Goal: Information Seeking & Learning: Learn about a topic

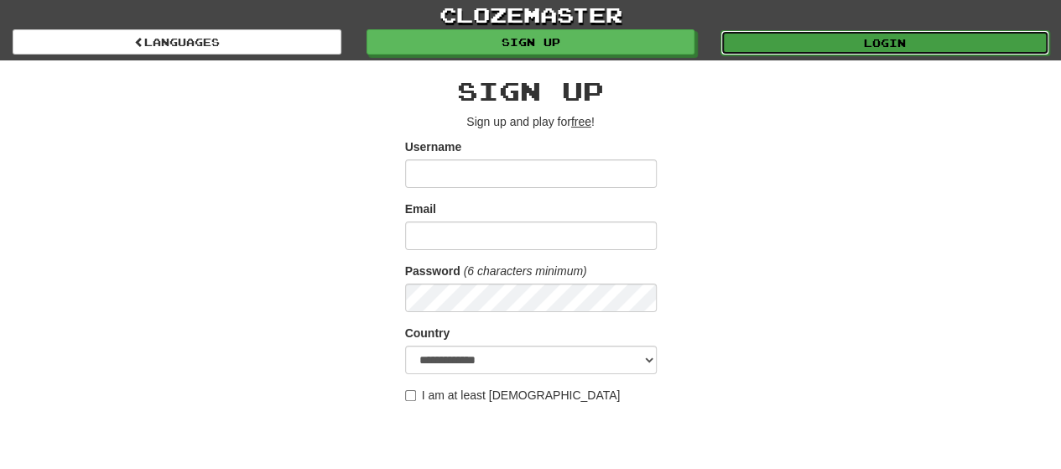
click at [881, 41] on link "Login" at bounding box center [884, 42] width 329 height 25
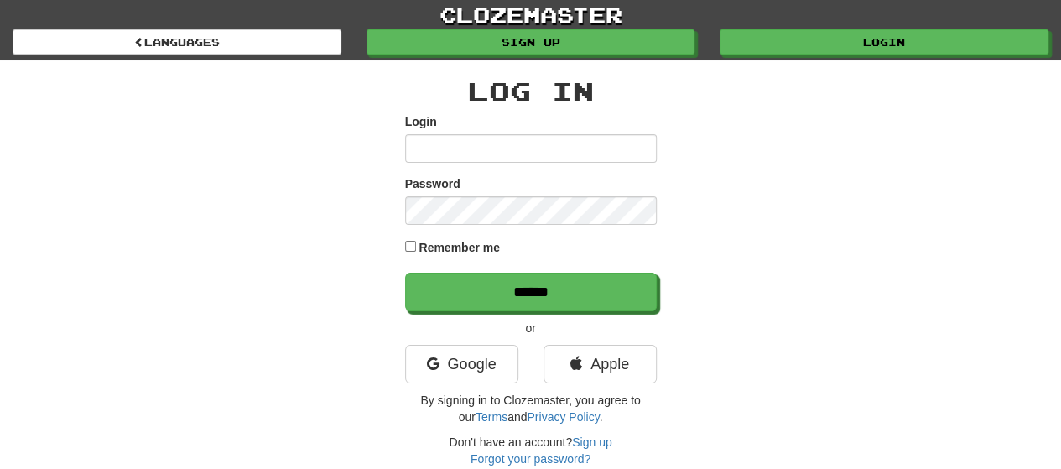
type input "**********"
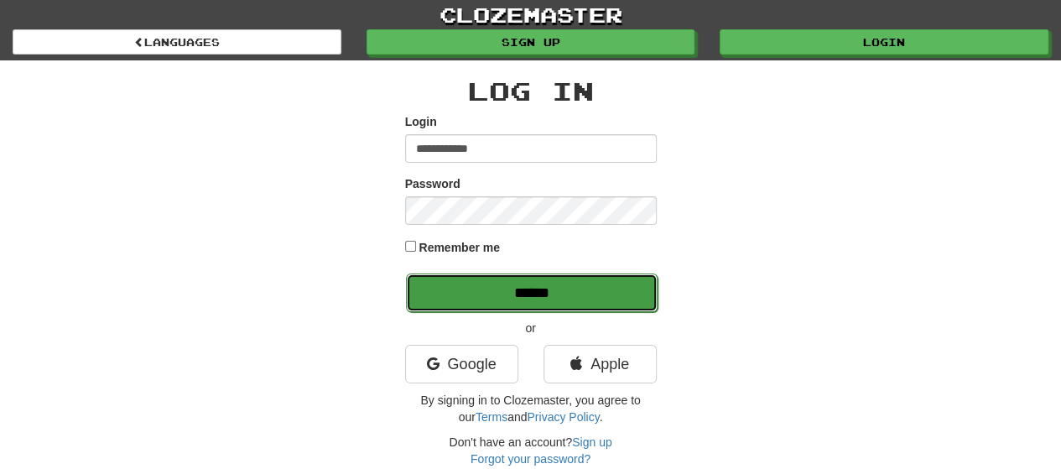
click at [527, 293] on input "******" at bounding box center [532, 292] width 252 height 39
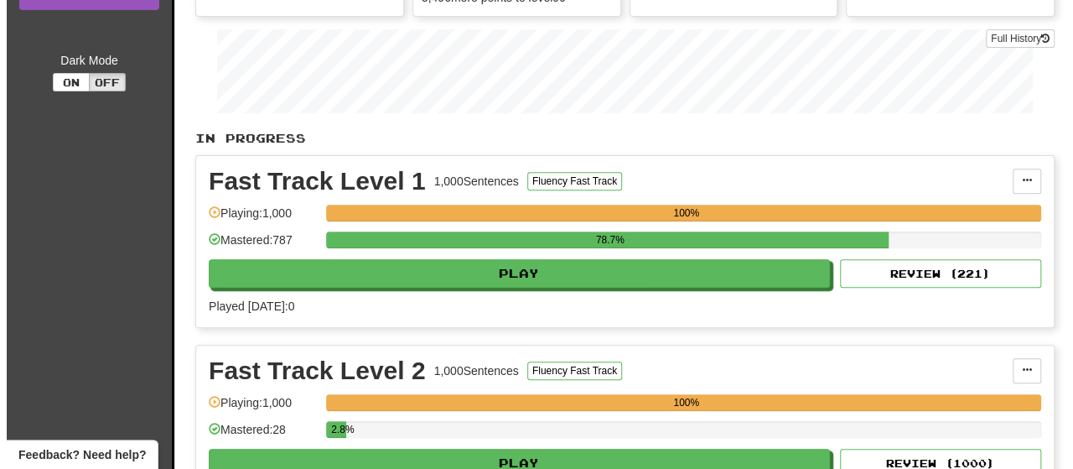
scroll to position [252, 0]
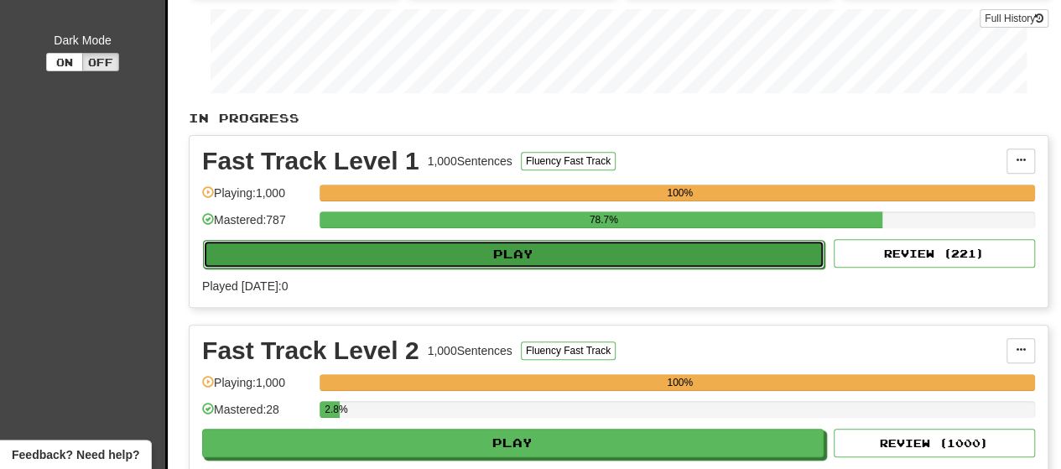
click at [512, 262] on button "Play" at bounding box center [513, 254] width 621 height 29
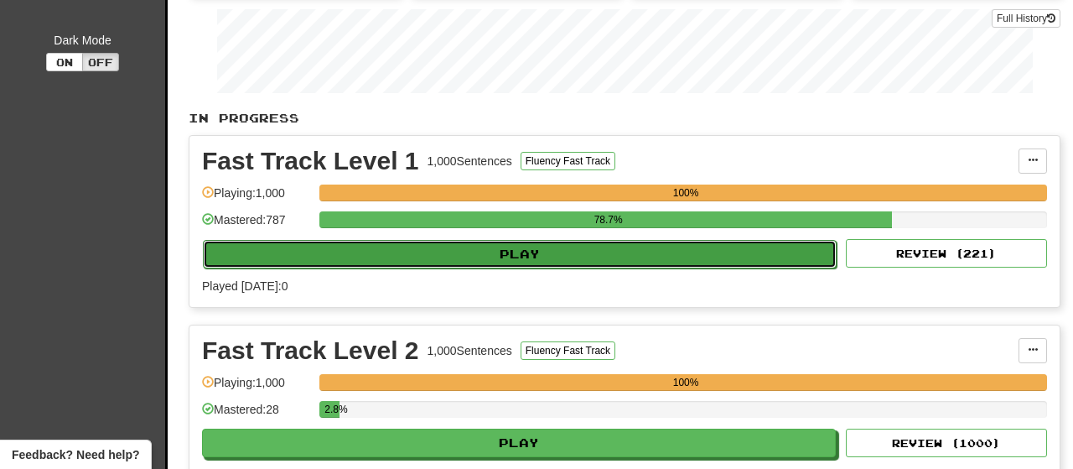
select select "**"
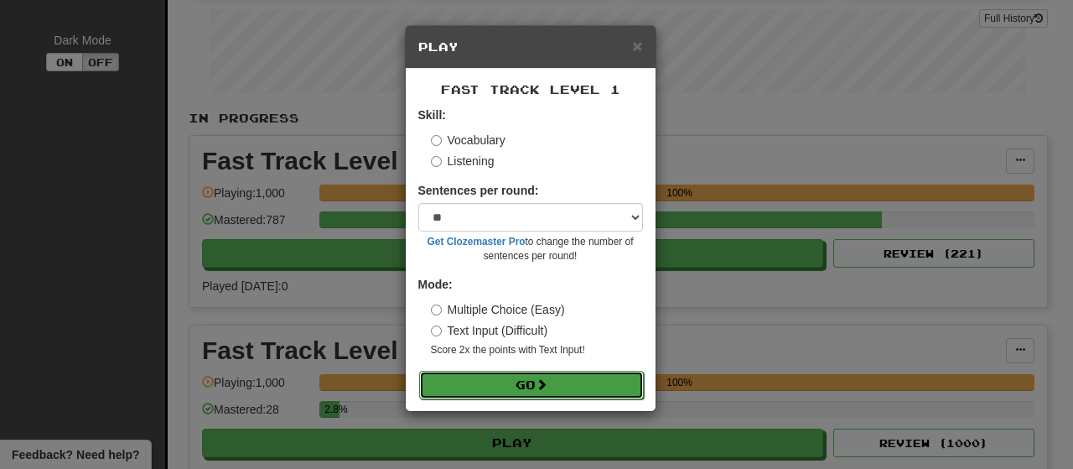
click at [500, 381] on button "Go" at bounding box center [531, 385] width 225 height 29
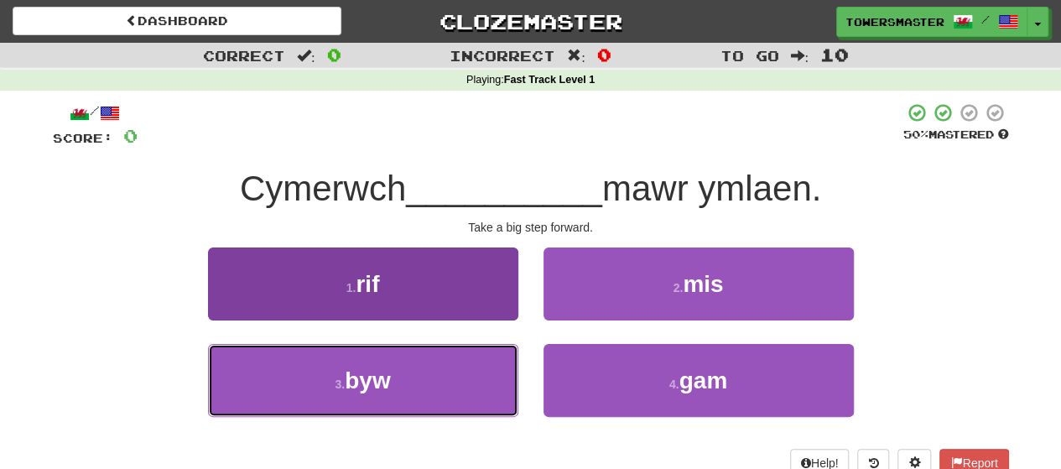
drag, startPoint x: 417, startPoint y: 366, endPoint x: 457, endPoint y: 356, distance: 41.5
click at [417, 366] on button "3 . byw" at bounding box center [363, 380] width 310 height 73
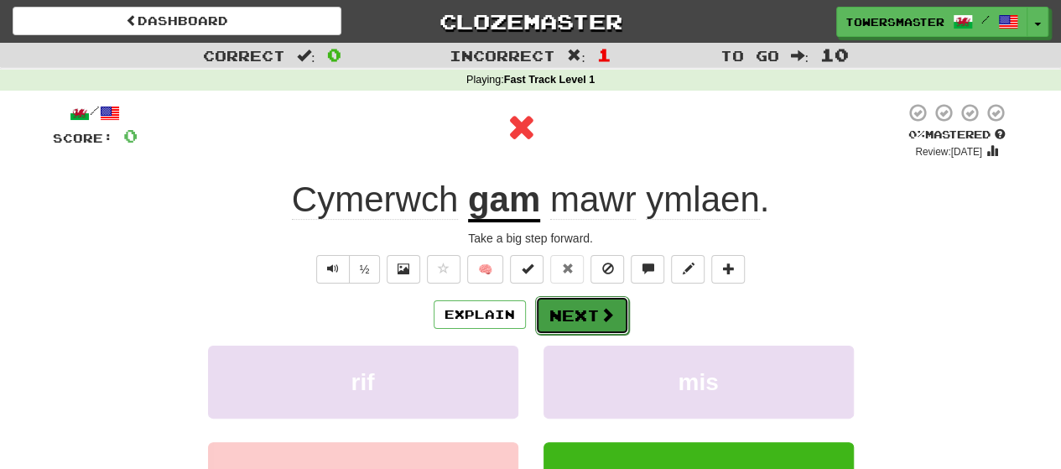
click at [573, 312] on button "Next" at bounding box center [582, 315] width 94 height 39
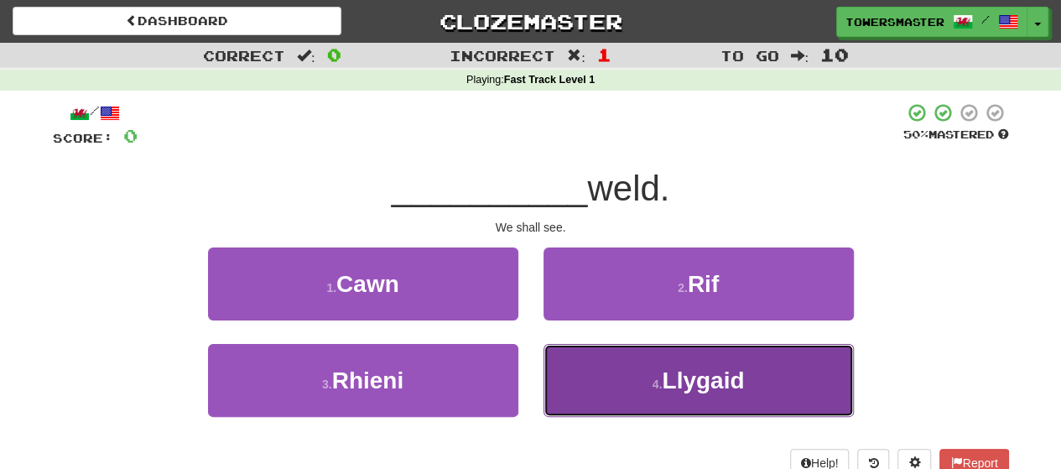
click at [607, 384] on button "4 . Llygaid" at bounding box center [698, 380] width 310 height 73
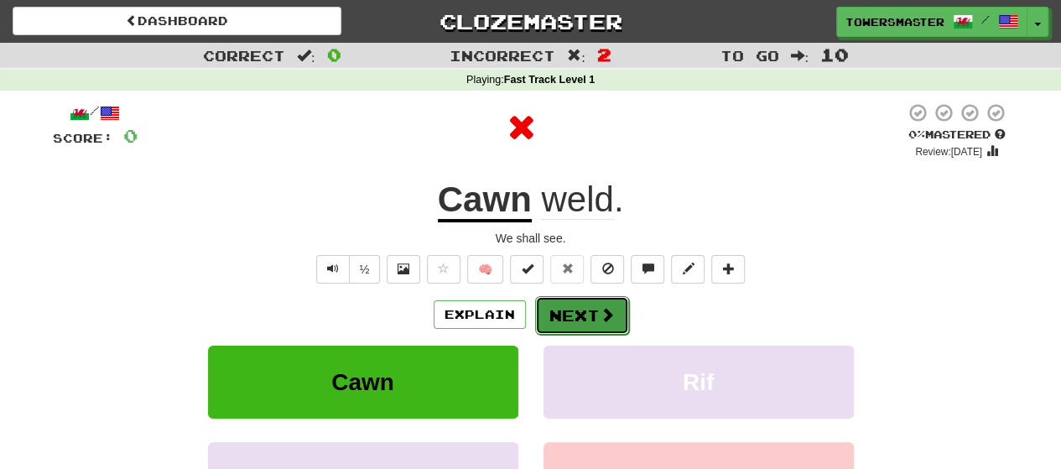
click at [560, 324] on button "Next" at bounding box center [582, 315] width 94 height 39
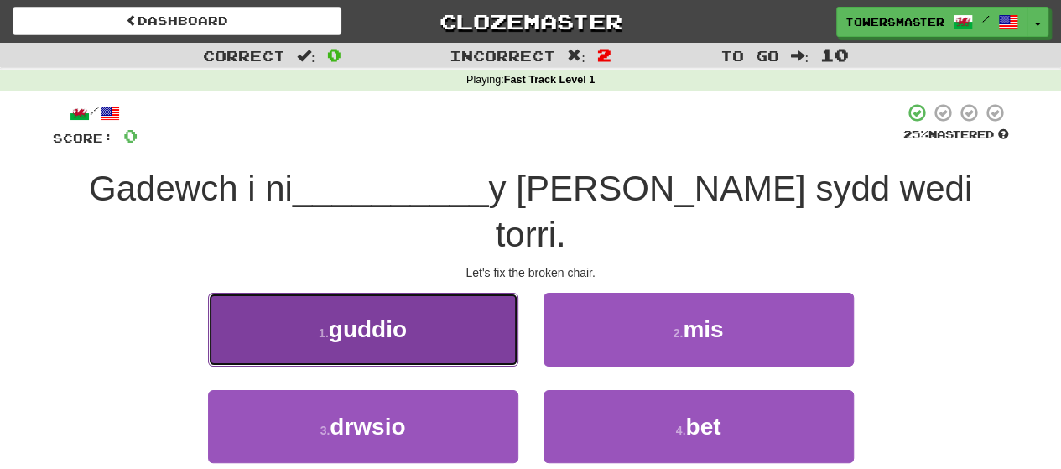
click at [458, 293] on button "1 . guddio" at bounding box center [363, 329] width 310 height 73
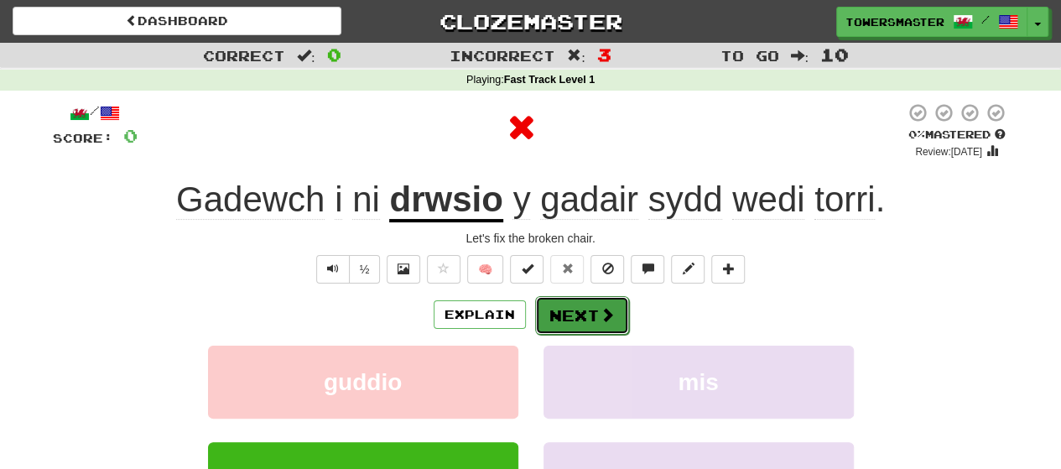
click at [573, 318] on button "Next" at bounding box center [582, 315] width 94 height 39
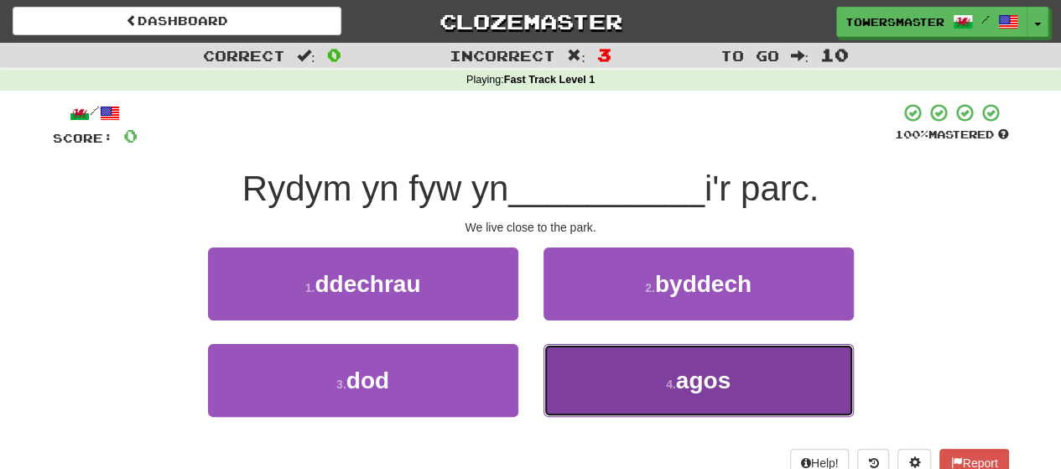
click at [628, 378] on button "4 . agos" at bounding box center [698, 380] width 310 height 73
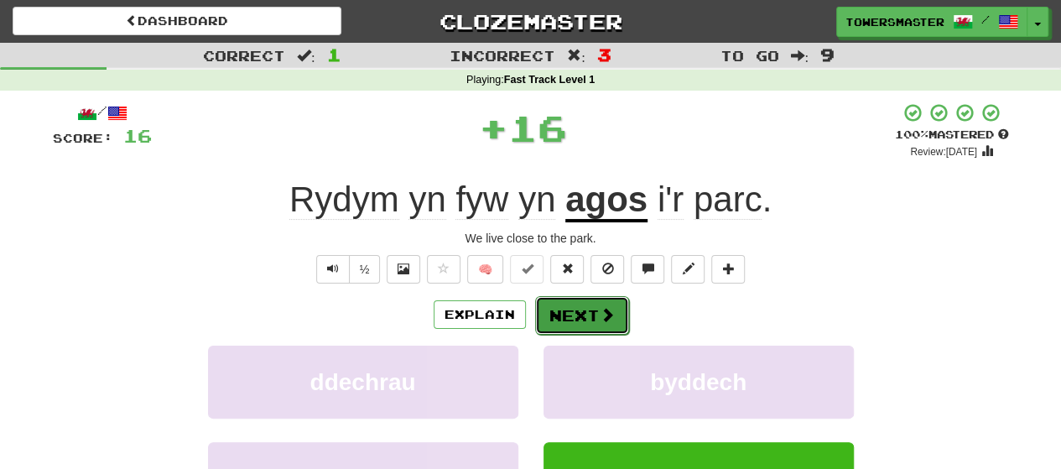
click at [574, 315] on button "Next" at bounding box center [582, 315] width 94 height 39
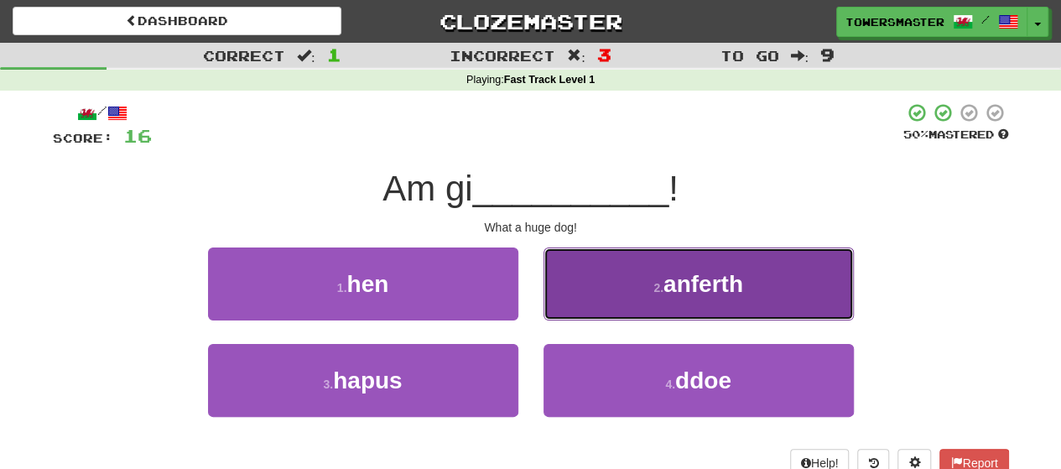
click at [626, 293] on button "2 . anferth" at bounding box center [698, 283] width 310 height 73
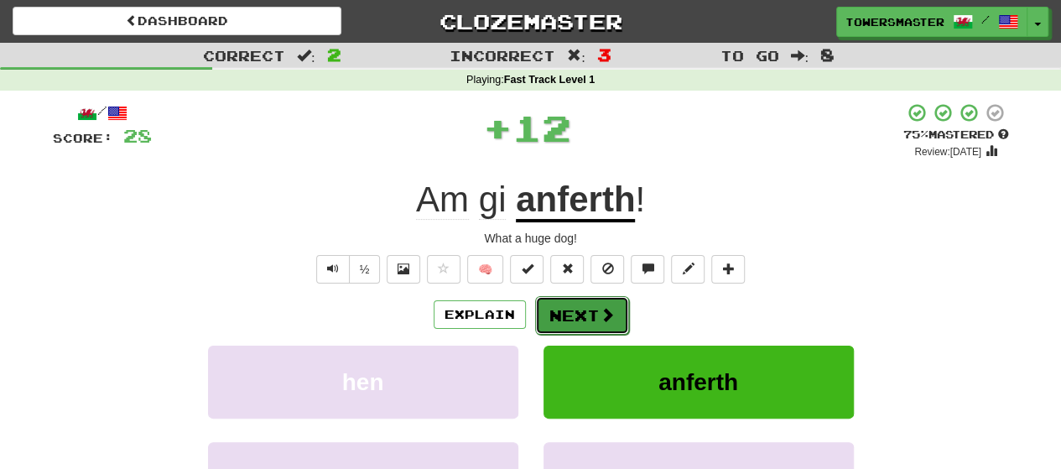
click at [562, 314] on button "Next" at bounding box center [582, 315] width 94 height 39
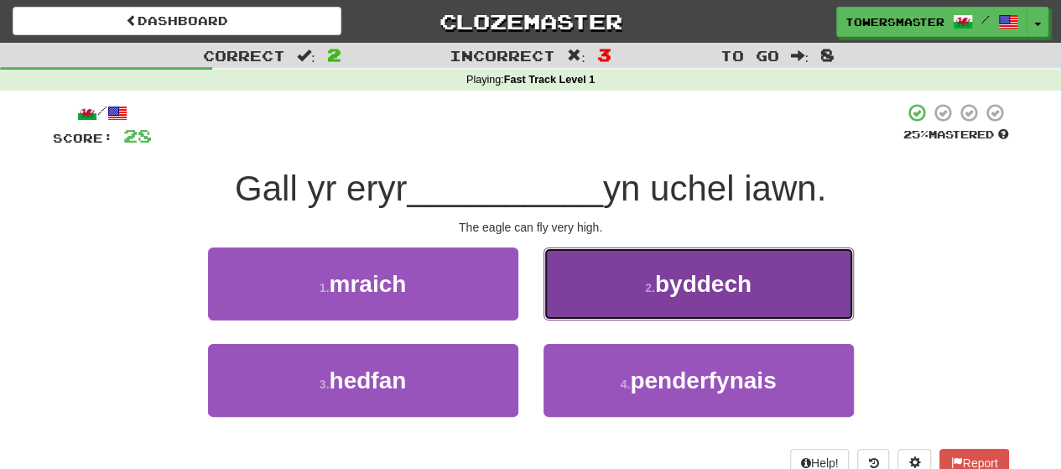
click at [615, 298] on button "2 . byddech" at bounding box center [698, 283] width 310 height 73
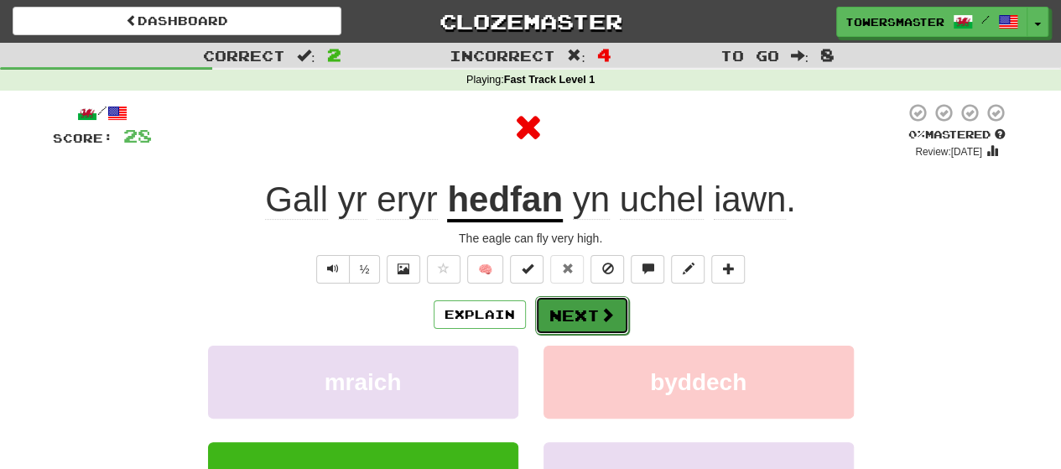
click at [557, 314] on button "Next" at bounding box center [582, 315] width 94 height 39
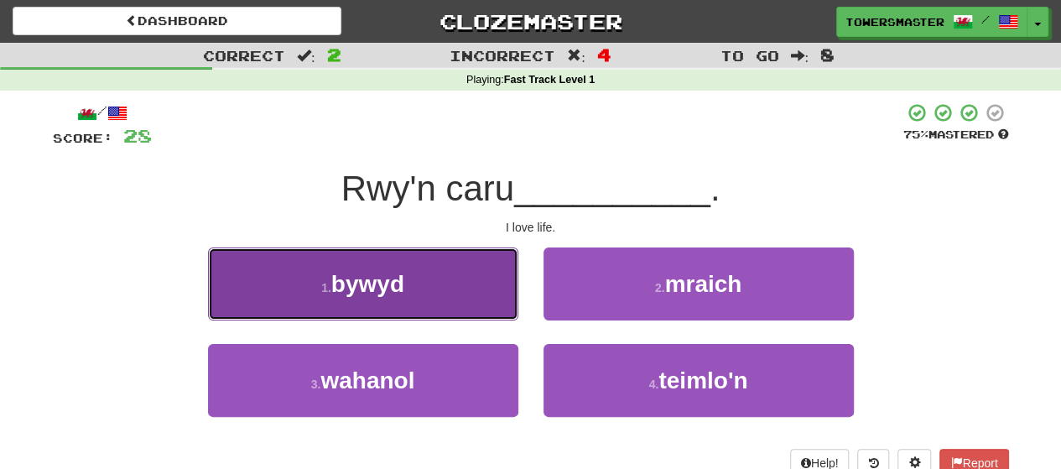
click at [444, 281] on button "1 . bywyd" at bounding box center [363, 283] width 310 height 73
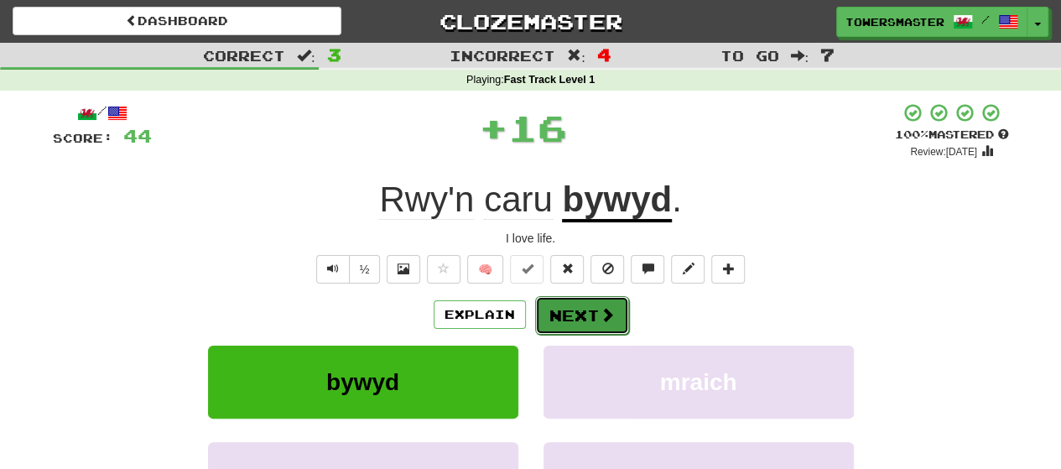
click at [572, 317] on button "Next" at bounding box center [582, 315] width 94 height 39
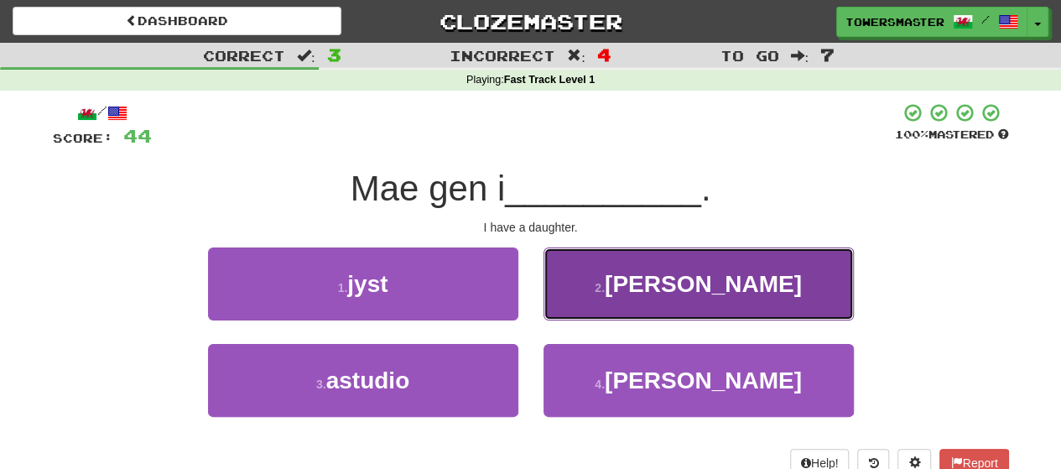
click at [634, 297] on button "2 . ferch" at bounding box center [698, 283] width 310 height 73
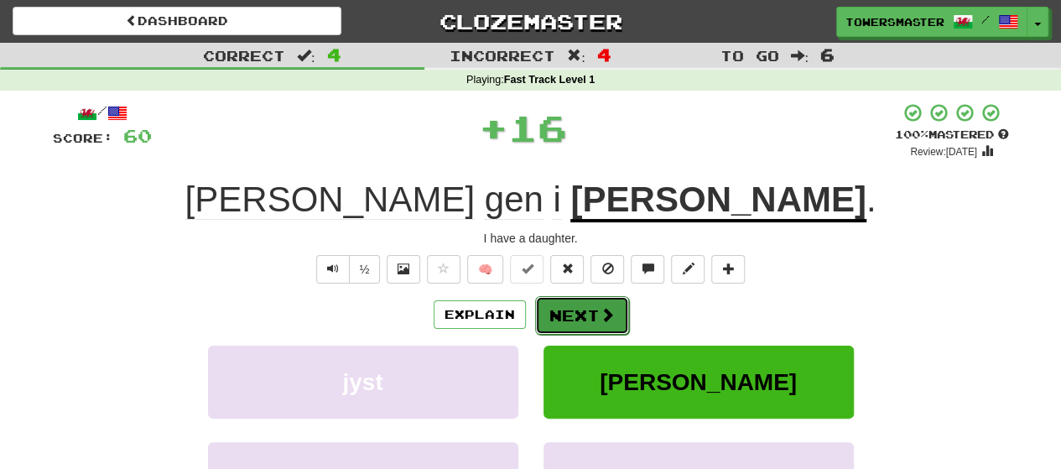
click at [563, 318] on button "Next" at bounding box center [582, 315] width 94 height 39
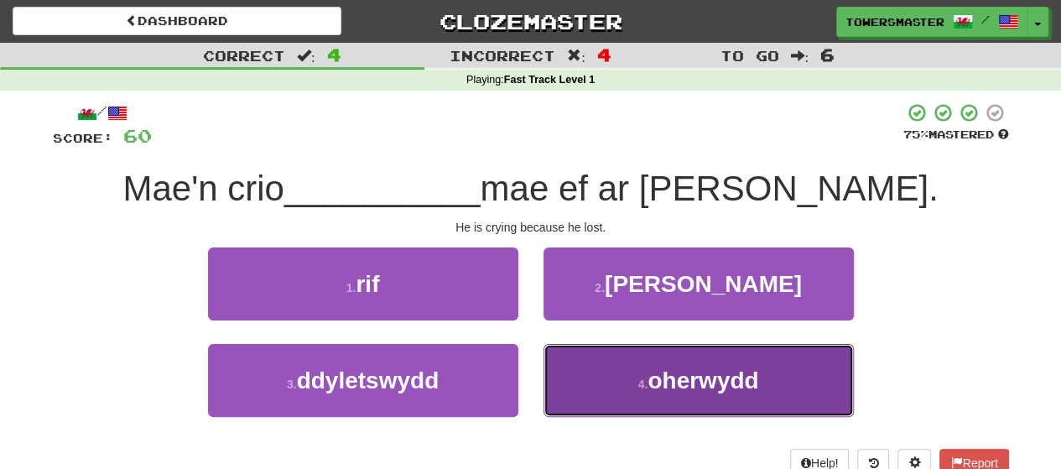
click at [593, 367] on button "4 . oherwydd" at bounding box center [698, 380] width 310 height 73
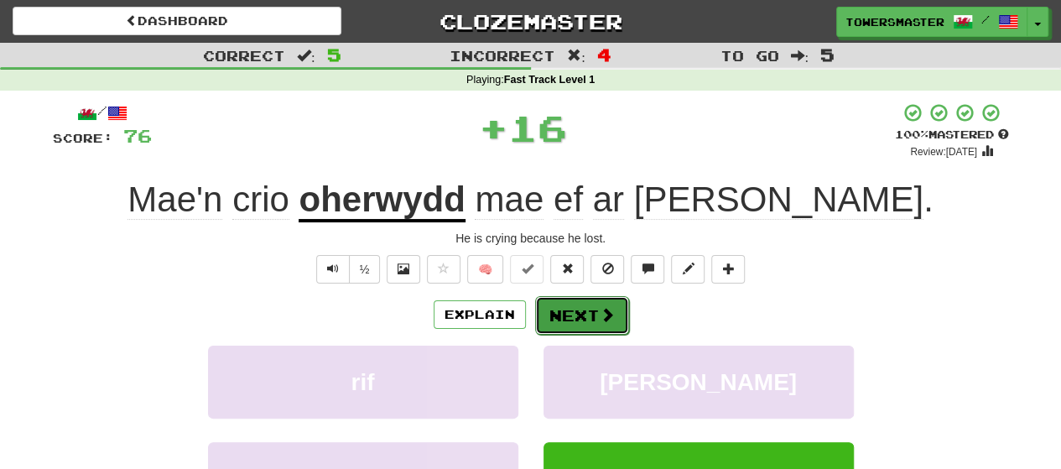
click at [562, 314] on button "Next" at bounding box center [582, 315] width 94 height 39
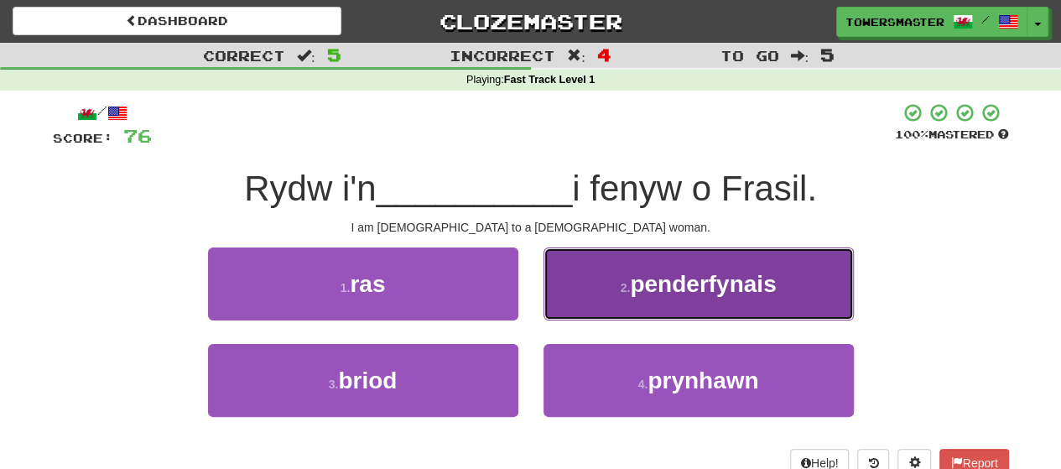
click at [657, 279] on span "penderfynais" at bounding box center [703, 284] width 146 height 26
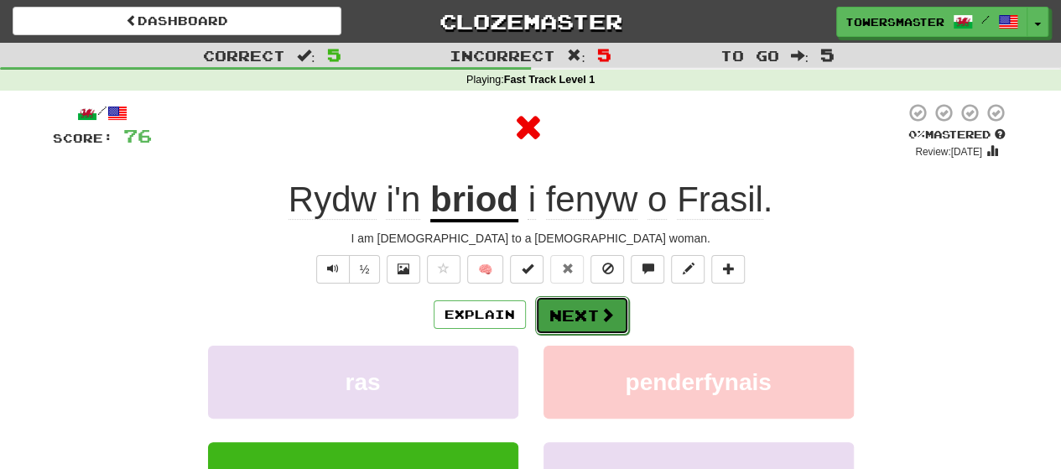
click at [563, 306] on button "Next" at bounding box center [582, 315] width 94 height 39
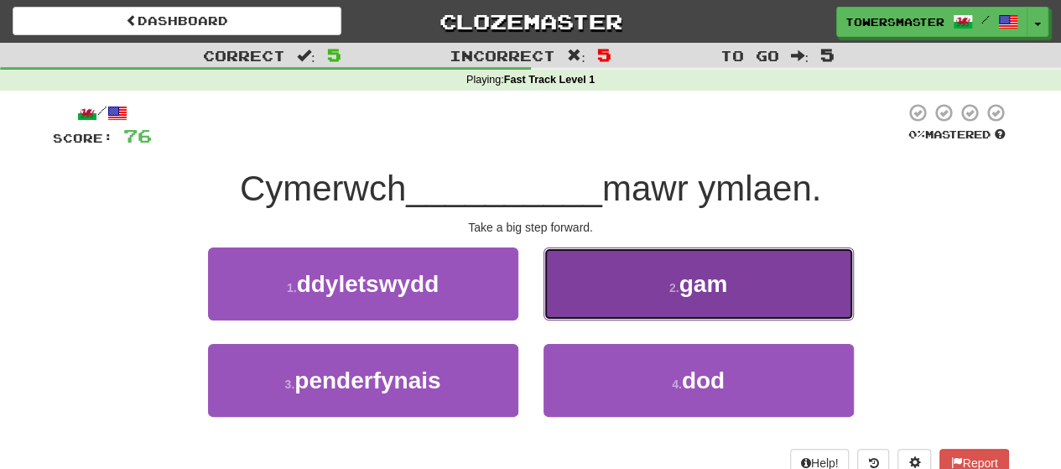
click at [600, 289] on button "2 . gam" at bounding box center [698, 283] width 310 height 73
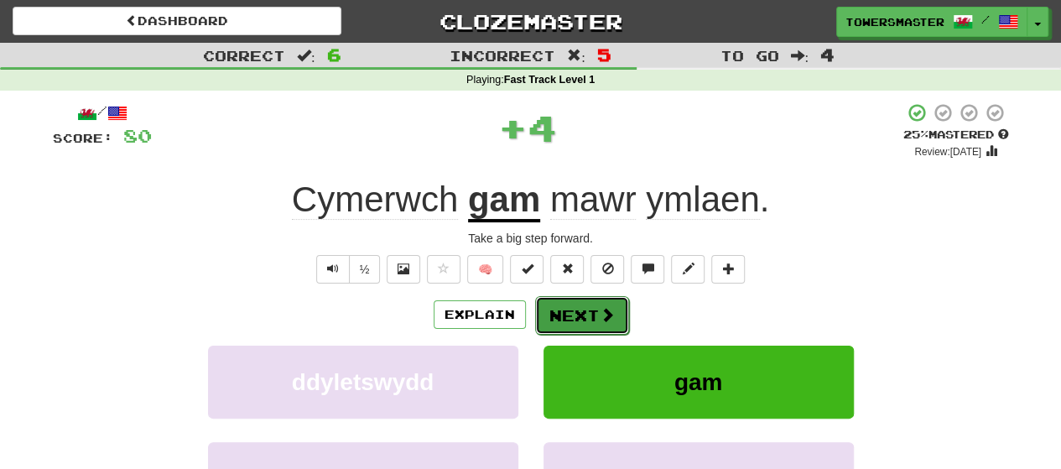
click at [563, 316] on button "Next" at bounding box center [582, 315] width 94 height 39
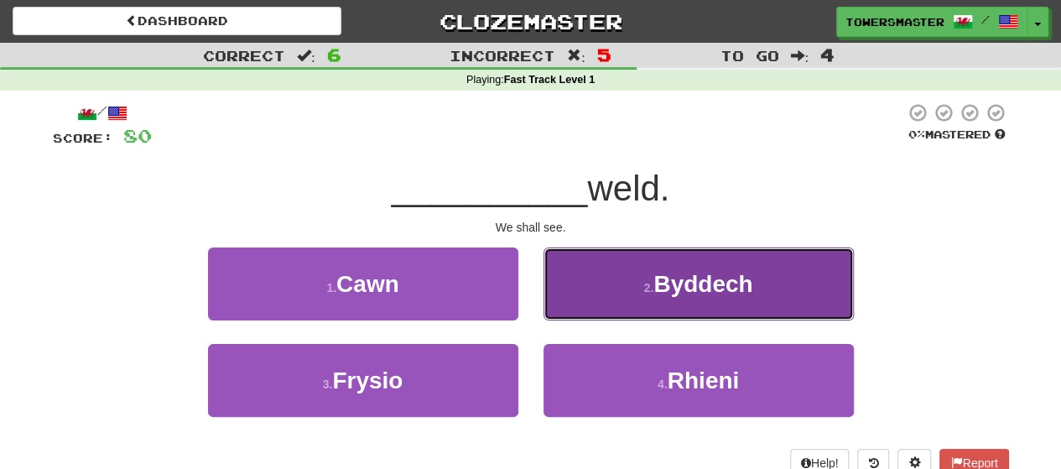
click at [595, 292] on button "2 . Byddech" at bounding box center [698, 283] width 310 height 73
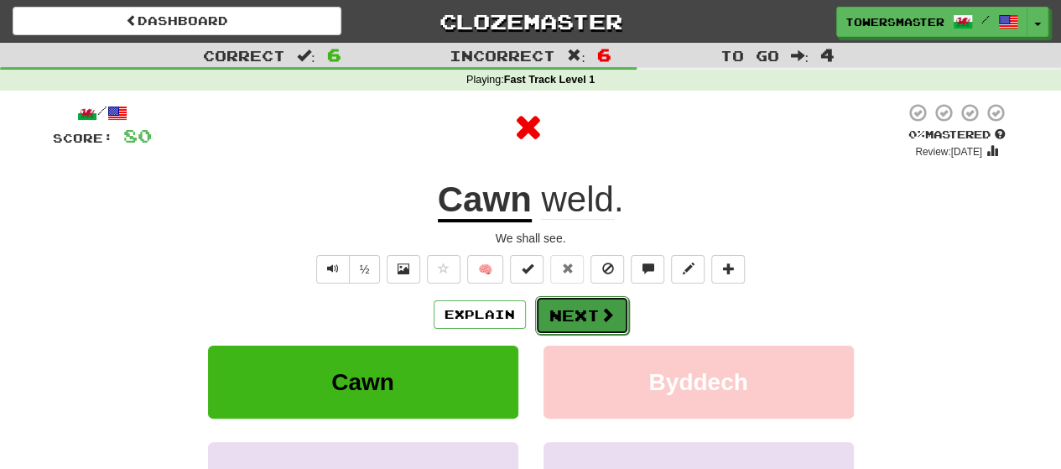
click at [552, 315] on button "Next" at bounding box center [582, 315] width 94 height 39
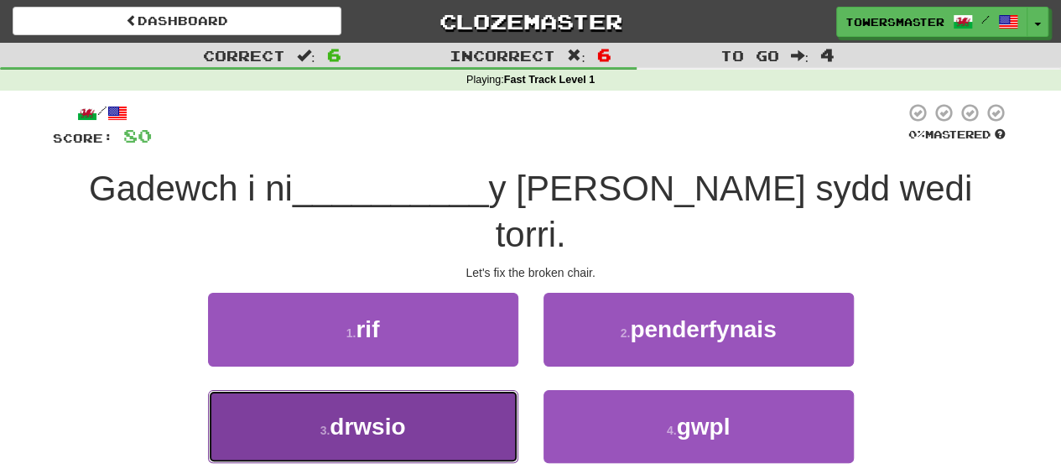
click at [407, 390] on button "3 . drwsio" at bounding box center [363, 426] width 310 height 73
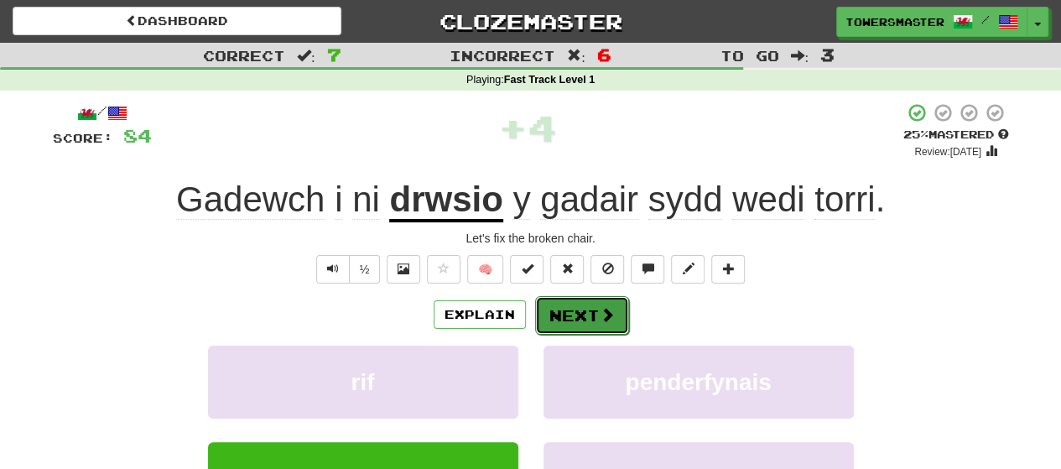
click at [566, 313] on button "Next" at bounding box center [582, 315] width 94 height 39
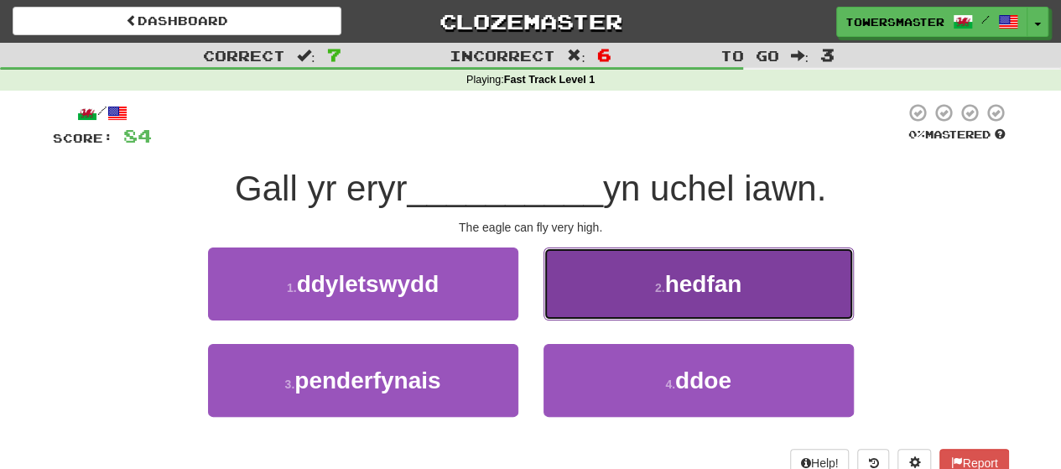
click at [630, 289] on button "2 . hedfan" at bounding box center [698, 283] width 310 height 73
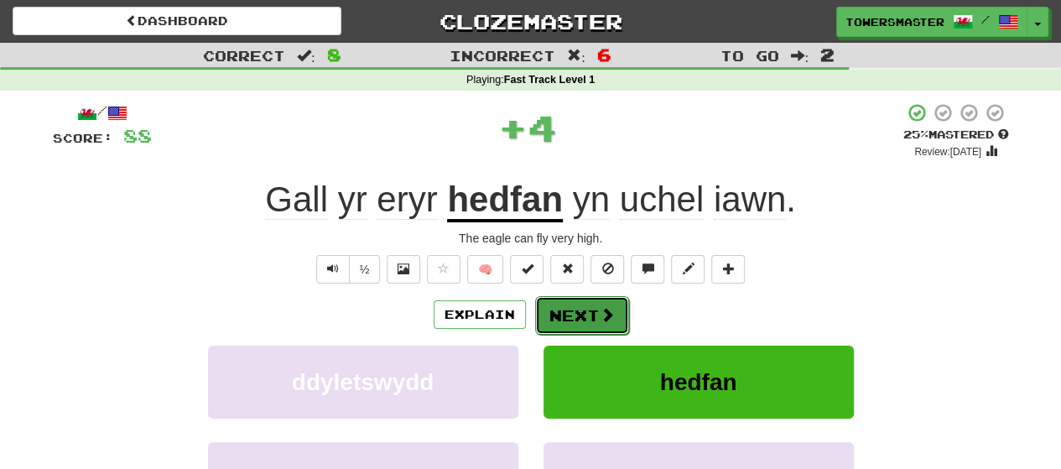
click at [562, 314] on button "Next" at bounding box center [582, 315] width 94 height 39
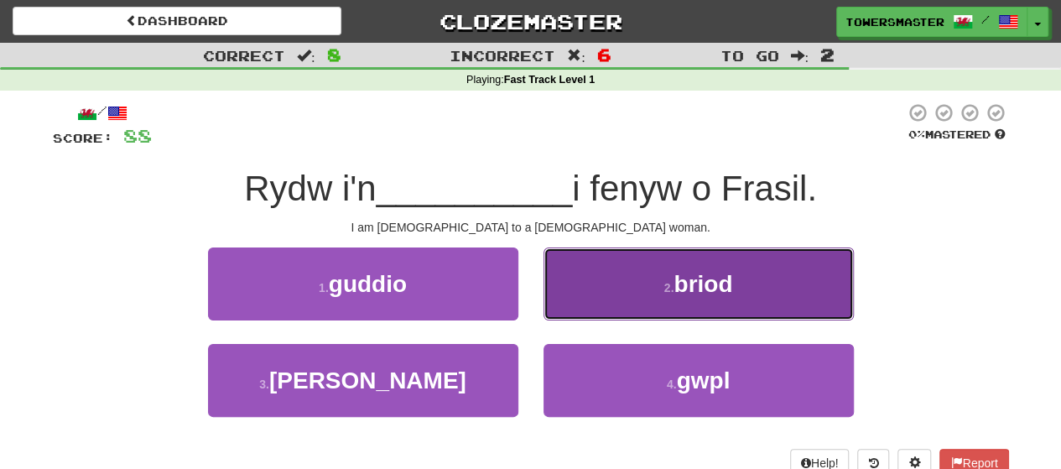
click at [607, 288] on button "2 . briod" at bounding box center [698, 283] width 310 height 73
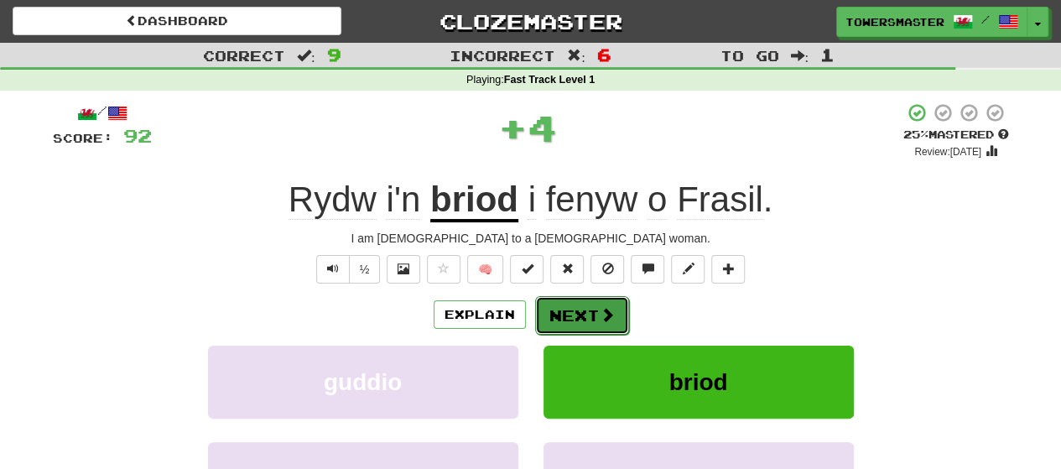
click at [558, 308] on button "Next" at bounding box center [582, 315] width 94 height 39
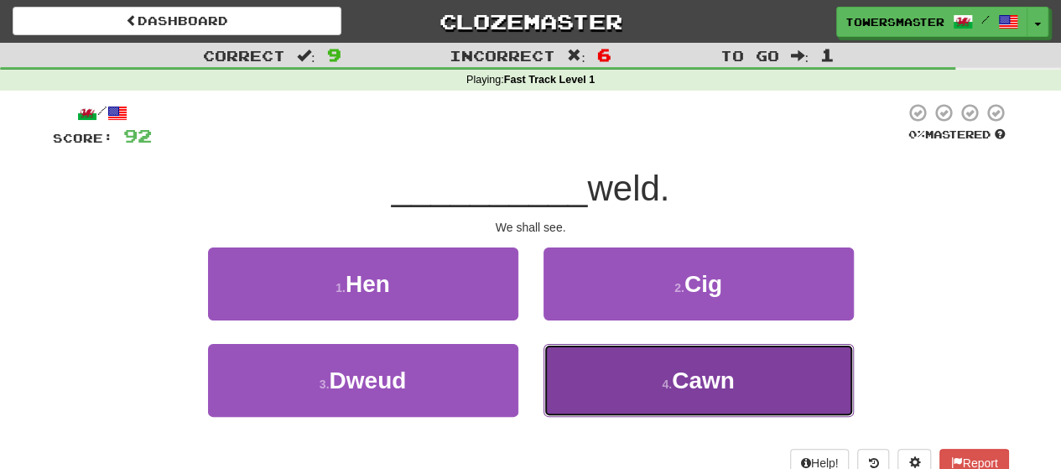
click at [634, 377] on button "4 . Cawn" at bounding box center [698, 380] width 310 height 73
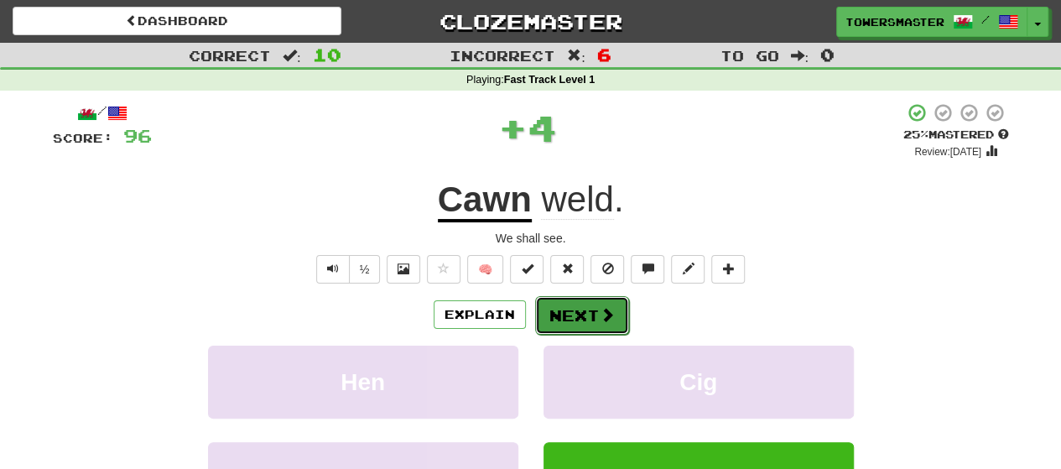
click at [575, 320] on button "Next" at bounding box center [582, 315] width 94 height 39
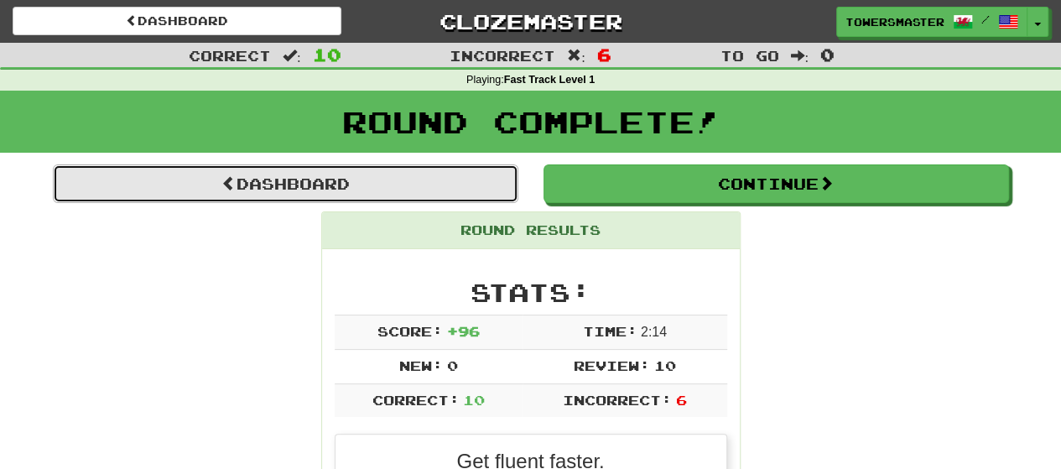
click at [339, 184] on link "Dashboard" at bounding box center [285, 183] width 465 height 39
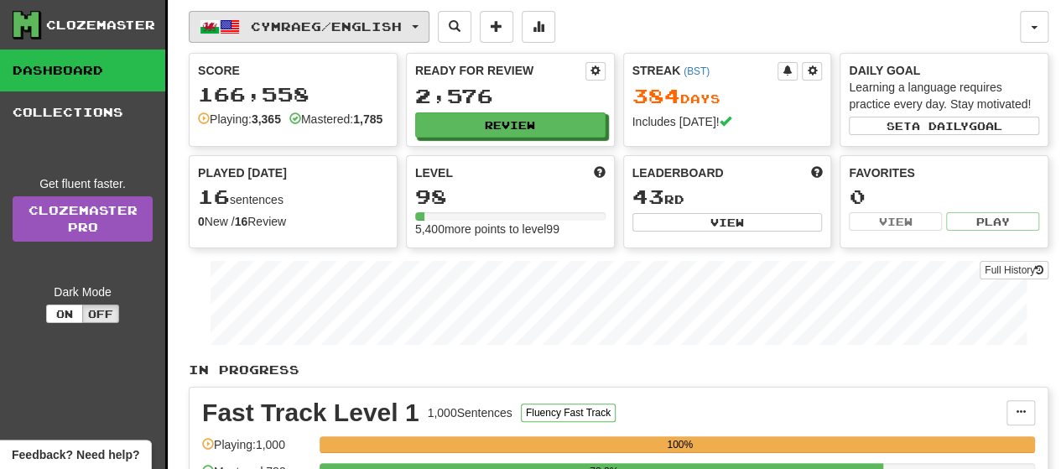
click at [418, 27] on span "button" at bounding box center [415, 26] width 7 height 3
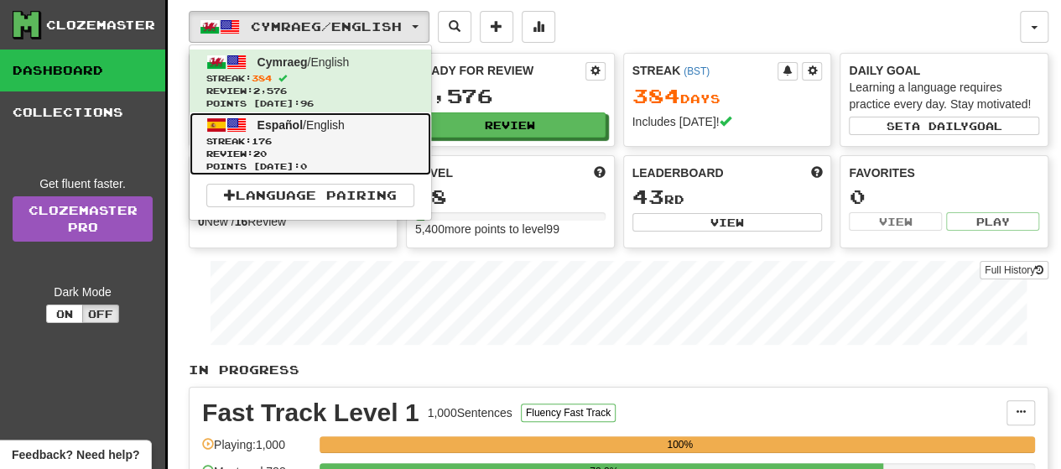
click at [268, 148] on span "Review: 20" at bounding box center [310, 154] width 208 height 13
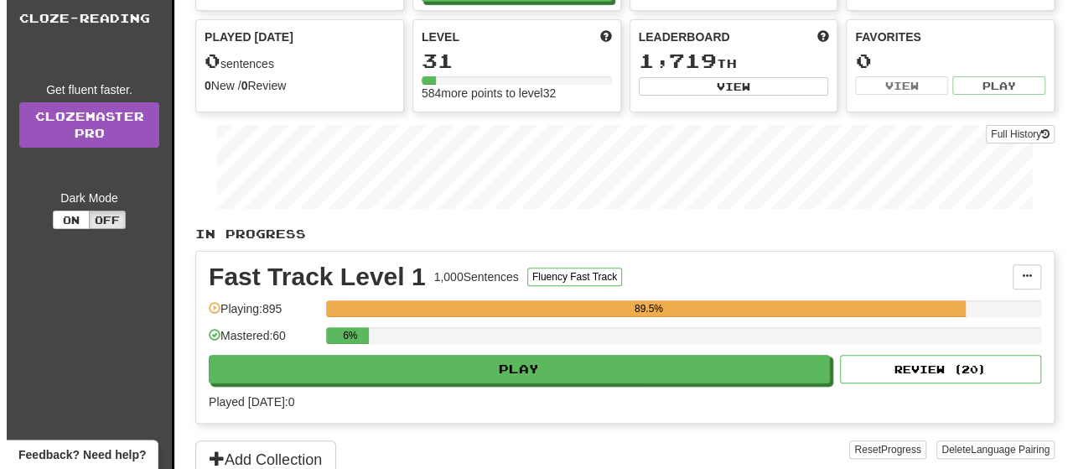
scroll to position [168, 0]
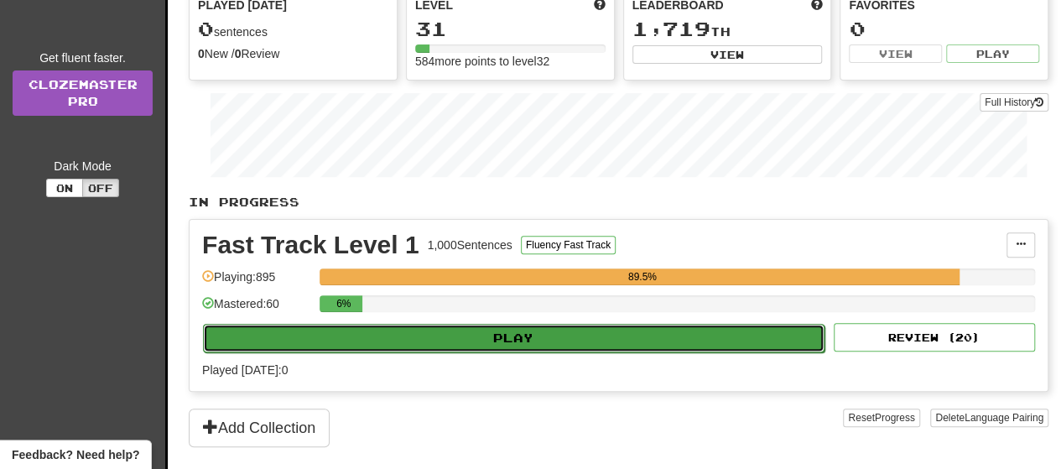
click at [470, 324] on button "Play" at bounding box center [513, 338] width 621 height 29
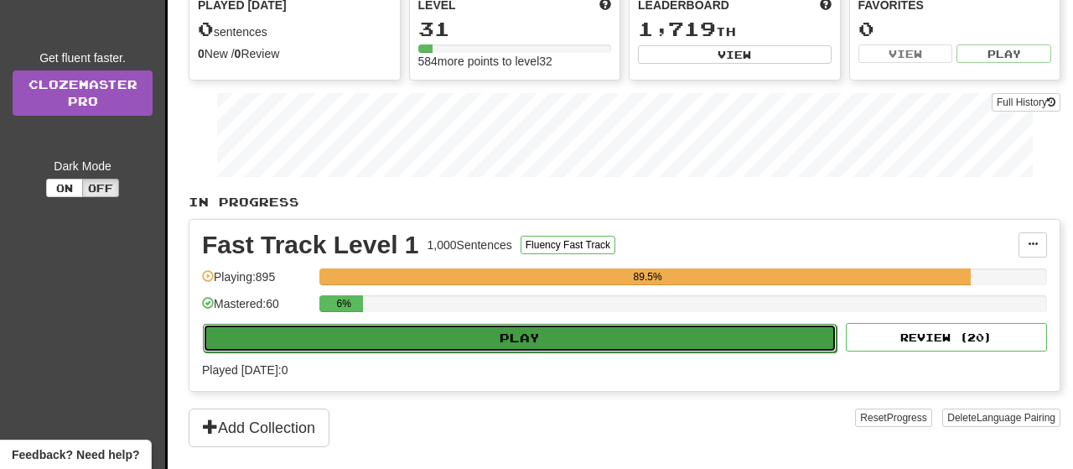
select select "**"
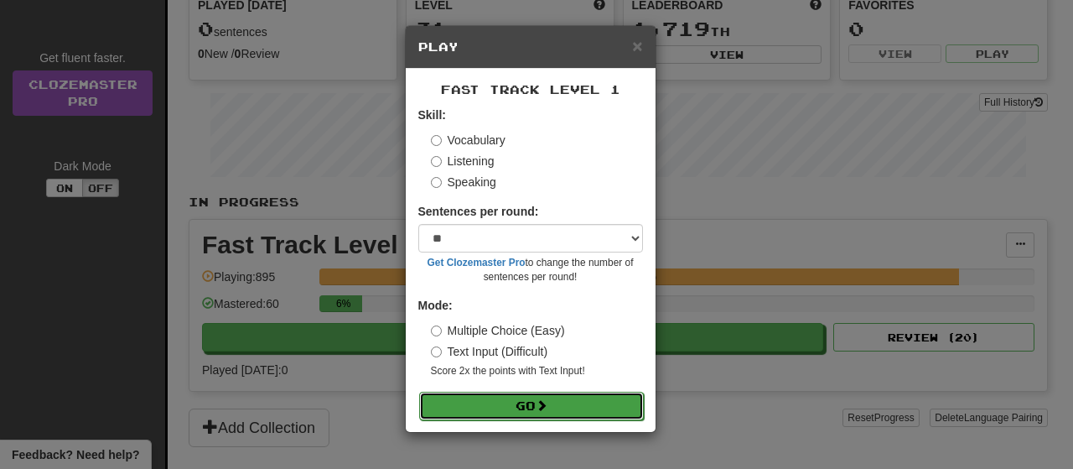
click at [520, 407] on button "Go" at bounding box center [531, 406] width 225 height 29
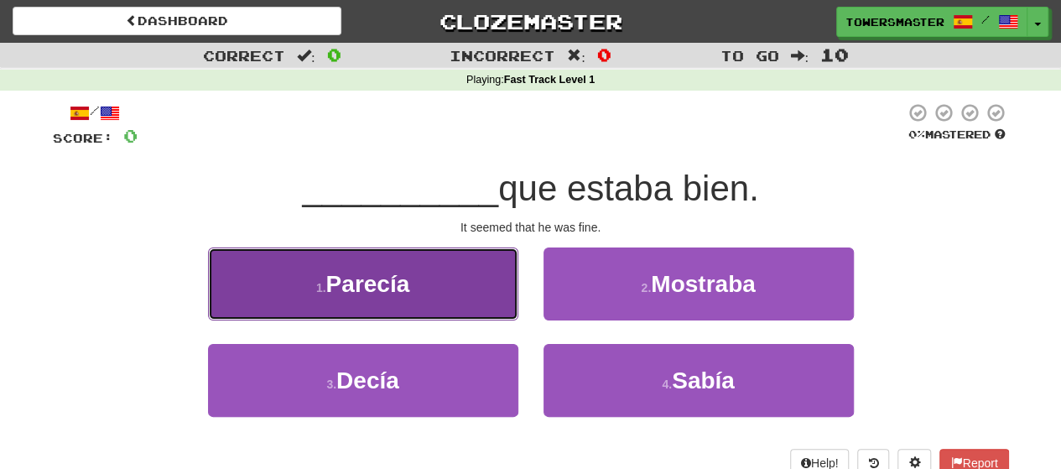
click at [402, 284] on span "Parecía" at bounding box center [368, 284] width 84 height 26
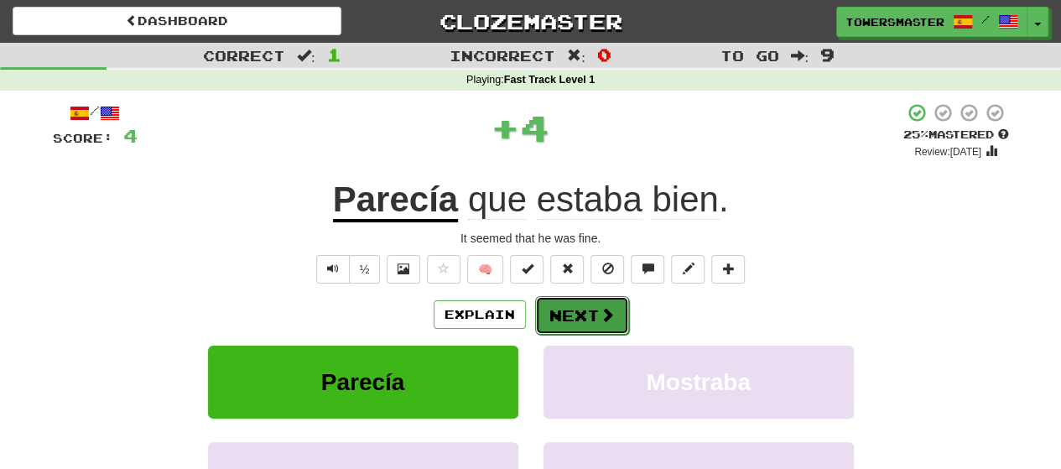
click at [585, 319] on button "Next" at bounding box center [582, 315] width 94 height 39
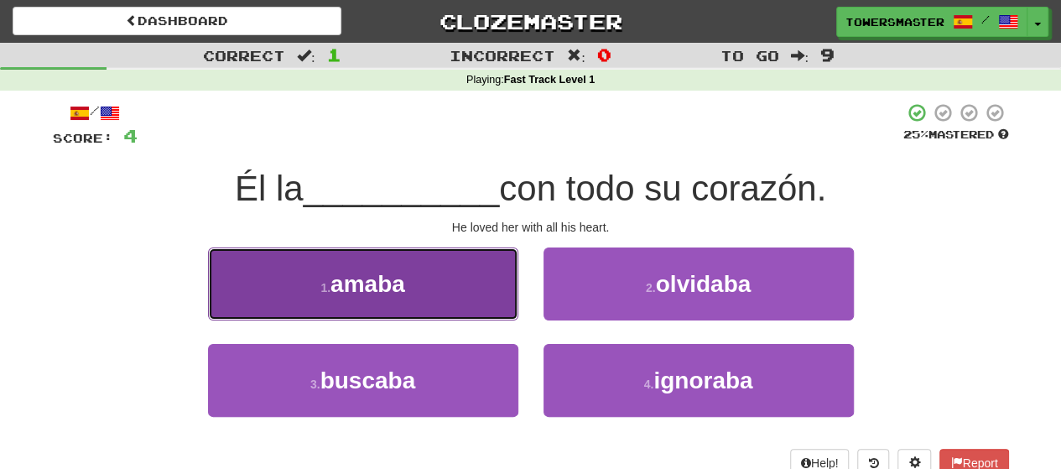
click at [385, 293] on span "amaba" at bounding box center [367, 284] width 75 height 26
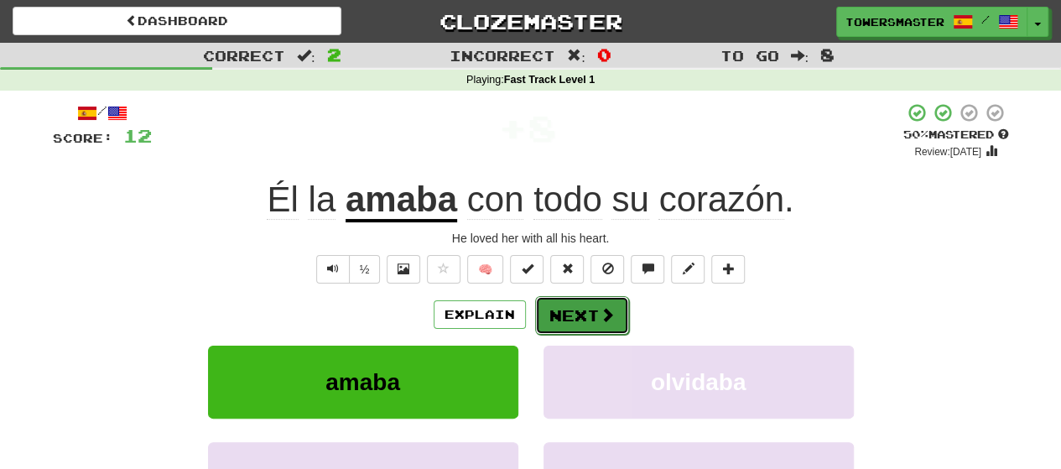
click at [573, 301] on button "Next" at bounding box center [582, 315] width 94 height 39
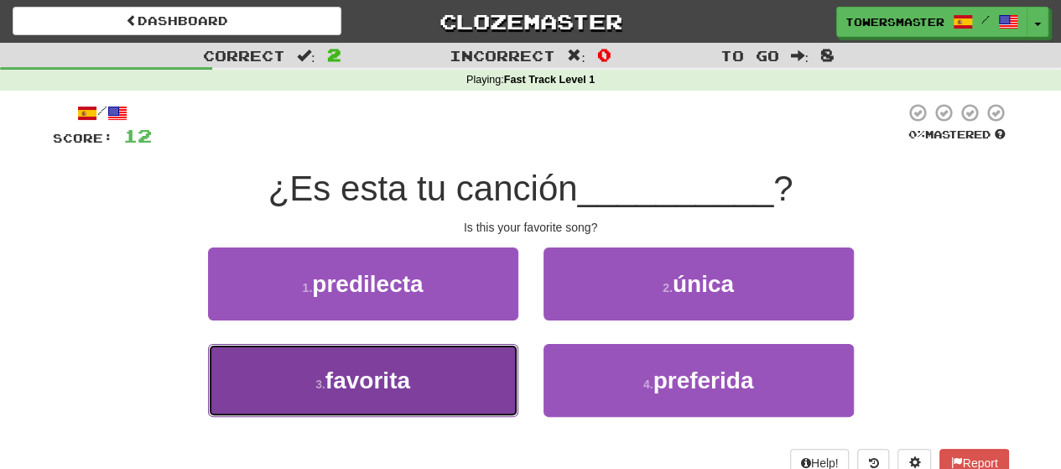
click at [410, 383] on span "favorita" at bounding box center [367, 380] width 85 height 26
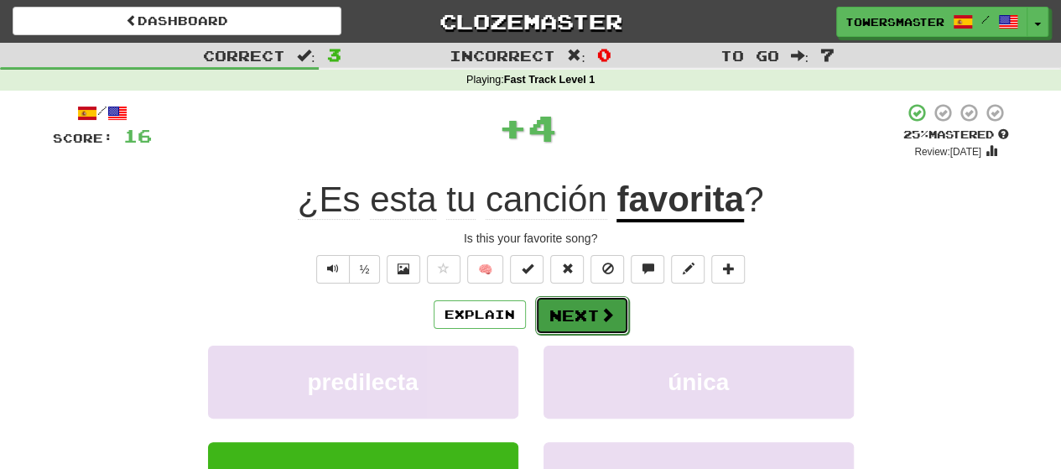
click at [572, 321] on button "Next" at bounding box center [582, 315] width 94 height 39
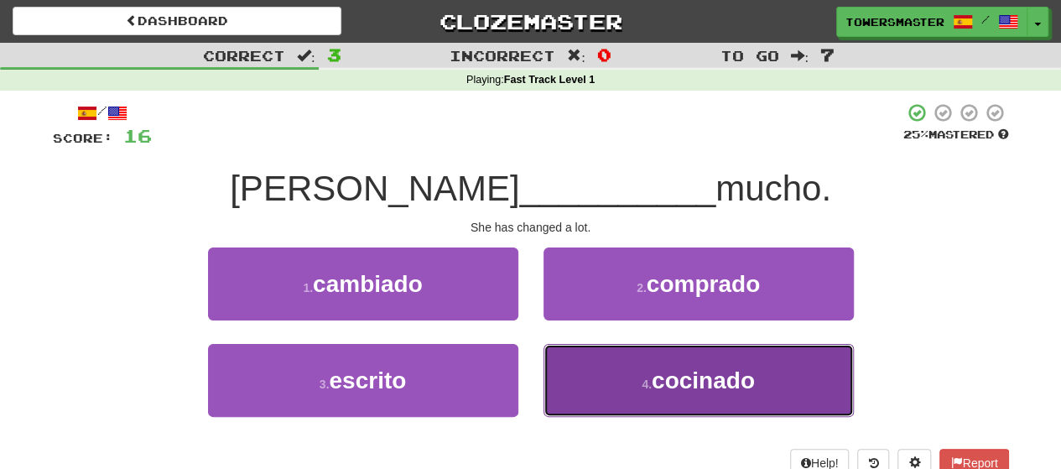
click at [641, 371] on button "4 . cocinado" at bounding box center [698, 380] width 310 height 73
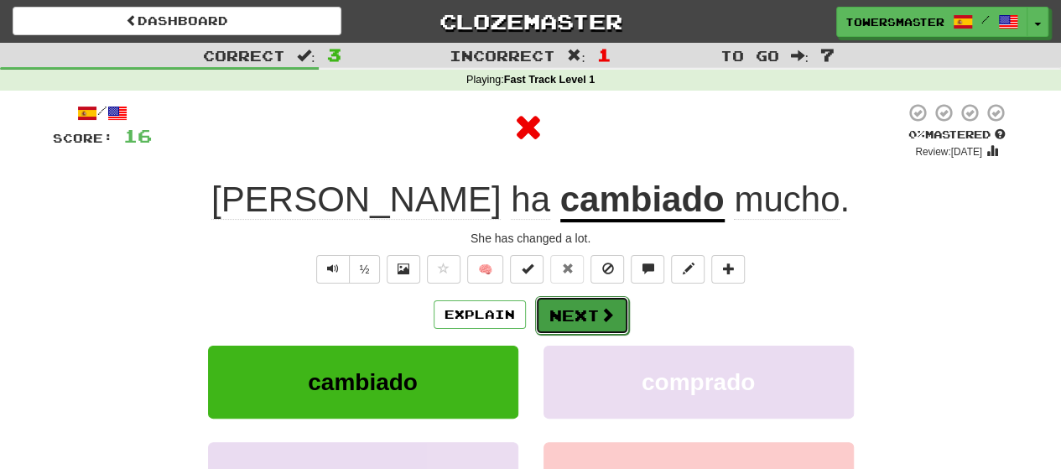
click at [573, 319] on button "Next" at bounding box center [582, 315] width 94 height 39
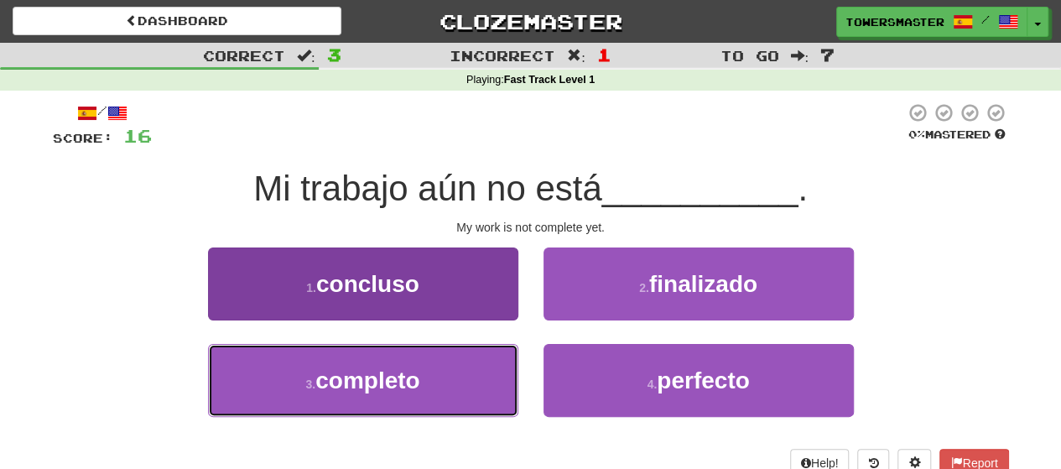
click at [396, 371] on span "completo" at bounding box center [367, 380] width 104 height 26
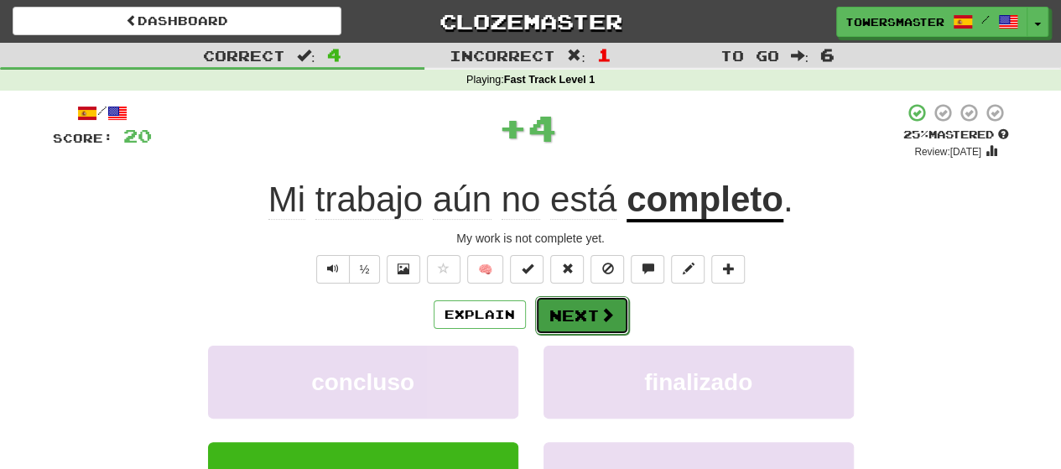
click at [570, 317] on button "Next" at bounding box center [582, 315] width 94 height 39
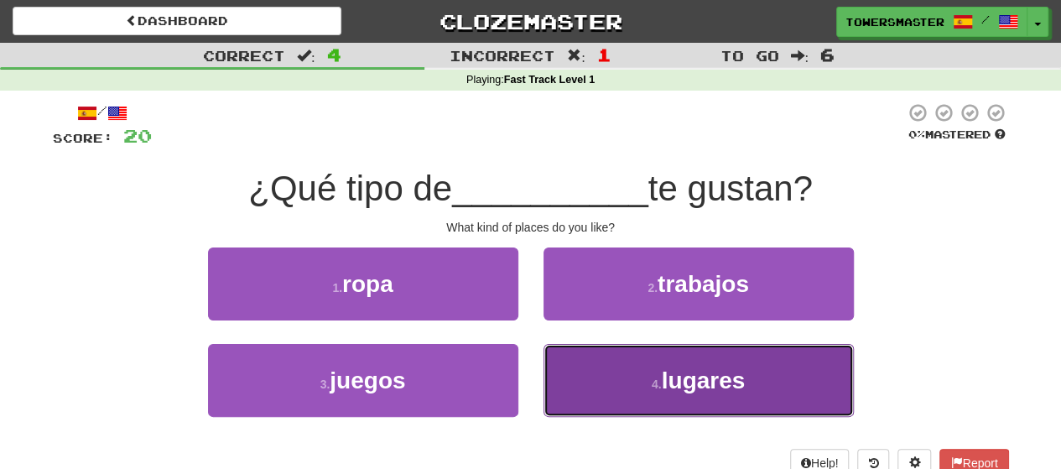
click at [607, 389] on button "4 . lugares" at bounding box center [698, 380] width 310 height 73
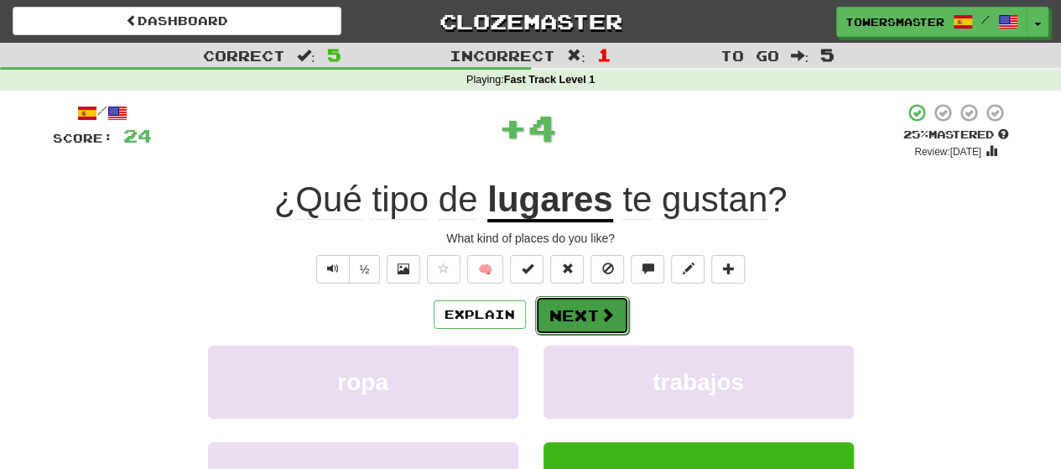
click at [574, 318] on button "Next" at bounding box center [582, 315] width 94 height 39
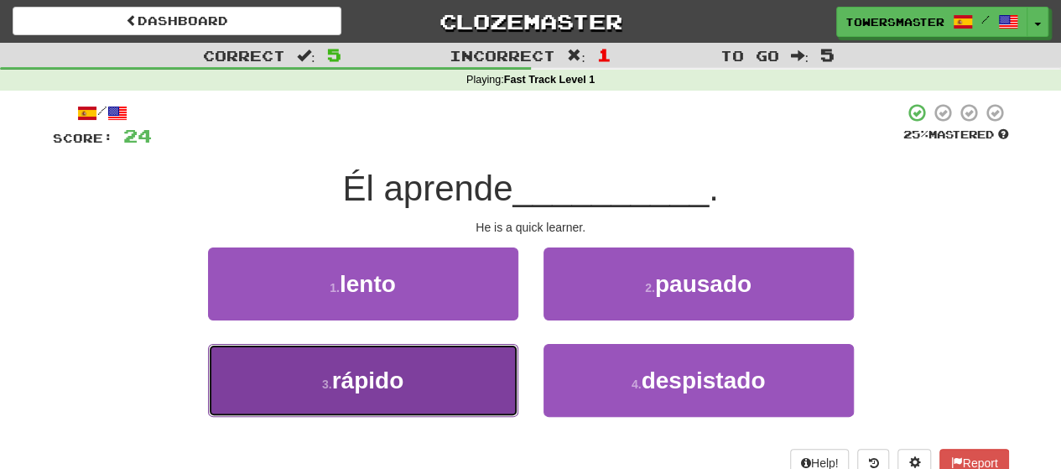
click at [423, 386] on button "3 . rápido" at bounding box center [363, 380] width 310 height 73
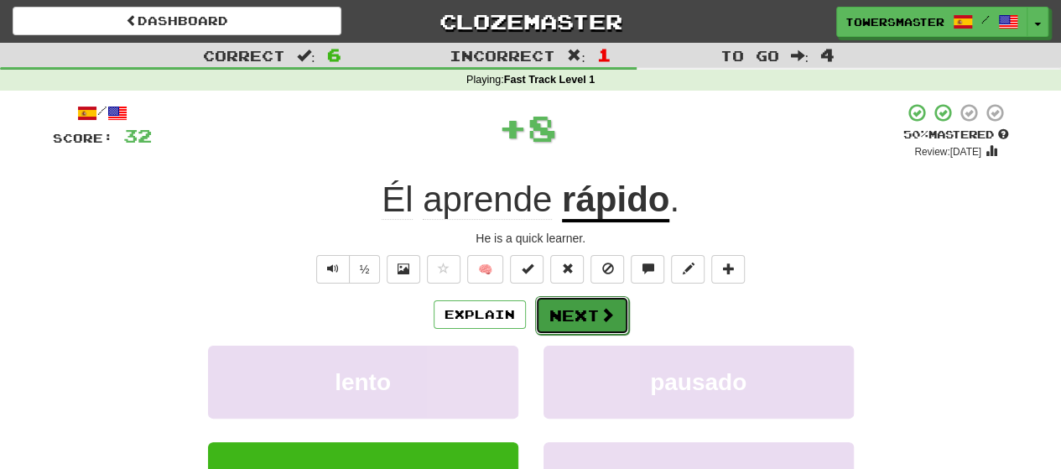
click at [573, 313] on button "Next" at bounding box center [582, 315] width 94 height 39
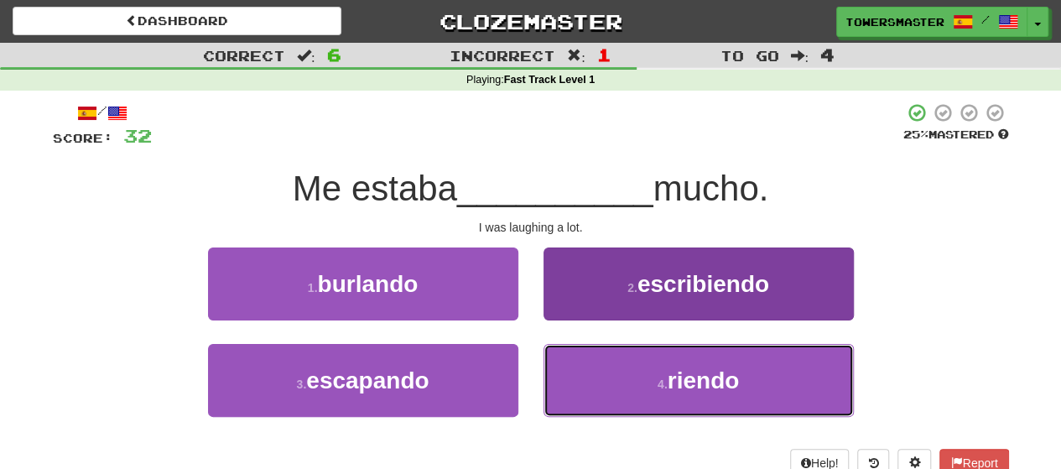
click at [661, 381] on small "4 ." at bounding box center [662, 383] width 10 height 13
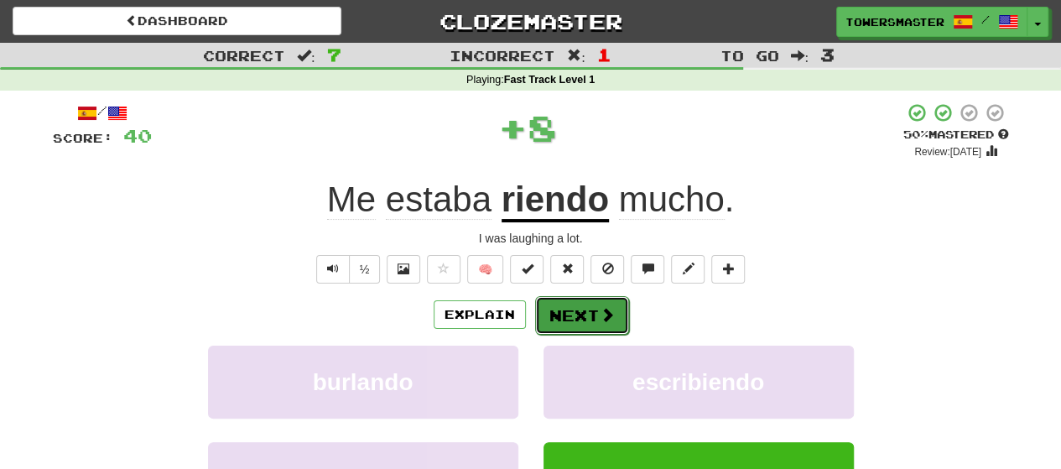
click at [567, 314] on button "Next" at bounding box center [582, 315] width 94 height 39
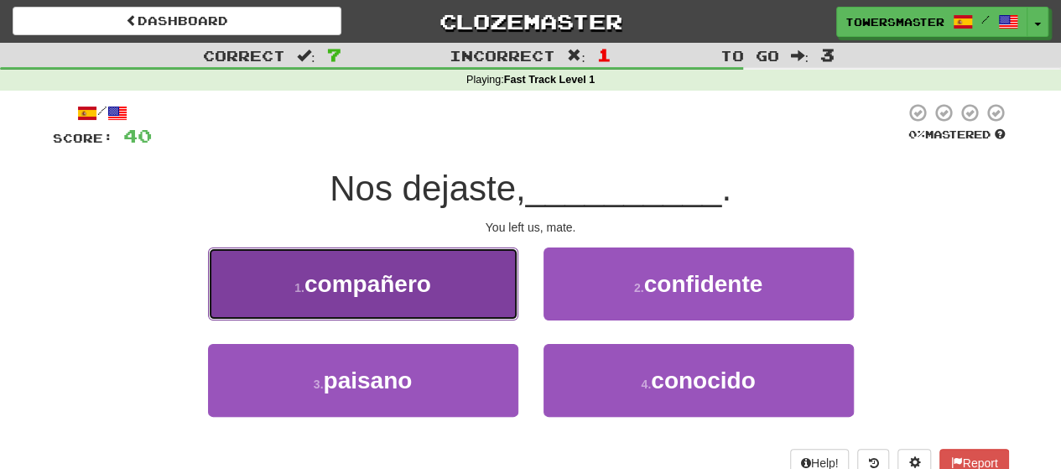
click at [438, 292] on button "1 . compañero" at bounding box center [363, 283] width 310 height 73
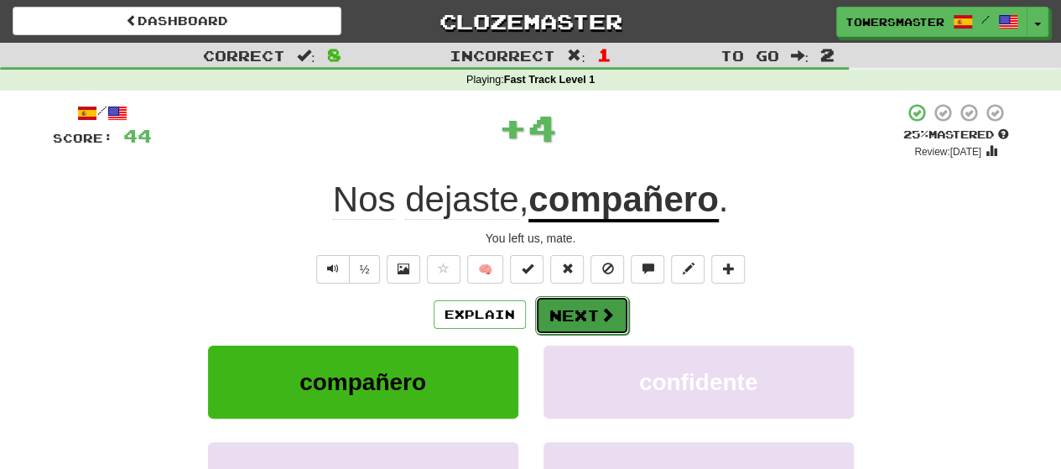
click at [569, 311] on button "Next" at bounding box center [582, 315] width 94 height 39
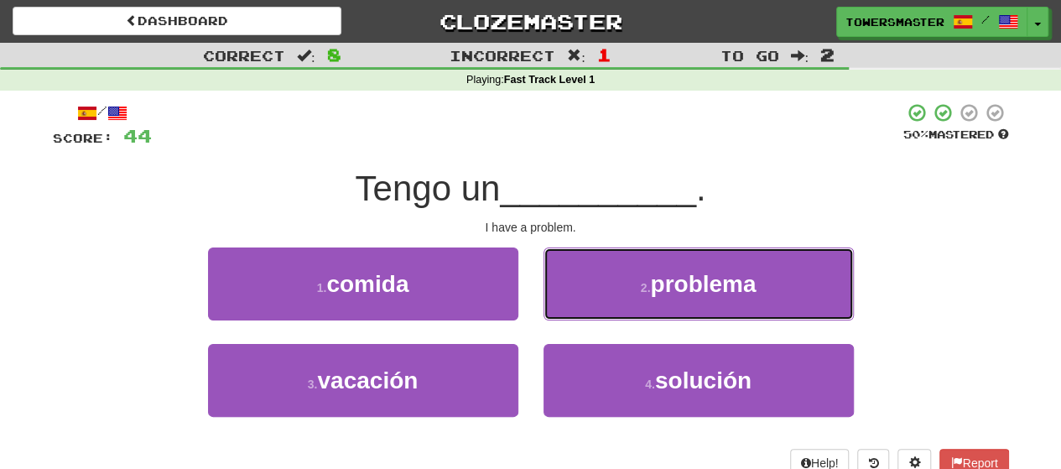
drag, startPoint x: 637, startPoint y: 298, endPoint x: 661, endPoint y: 290, distance: 24.9
click at [641, 297] on button "2 . problema" at bounding box center [698, 283] width 310 height 73
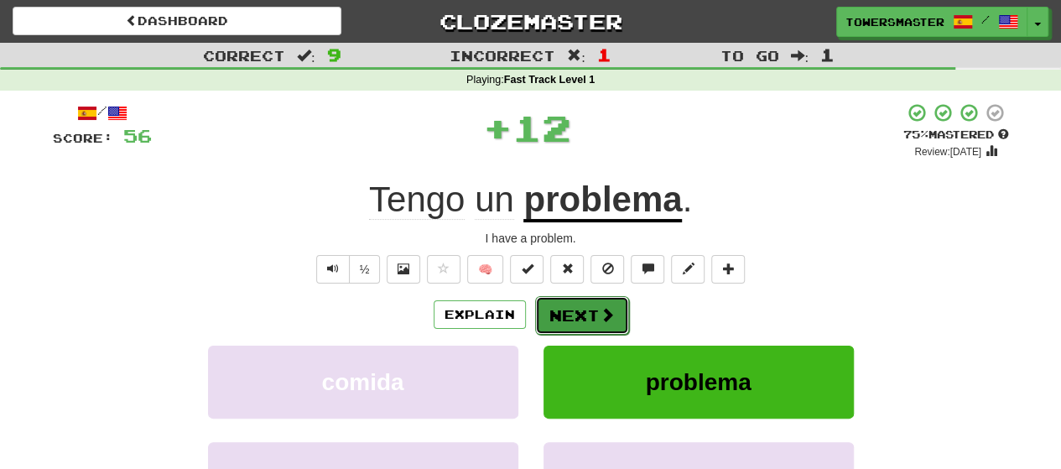
click at [563, 315] on button "Next" at bounding box center [582, 315] width 94 height 39
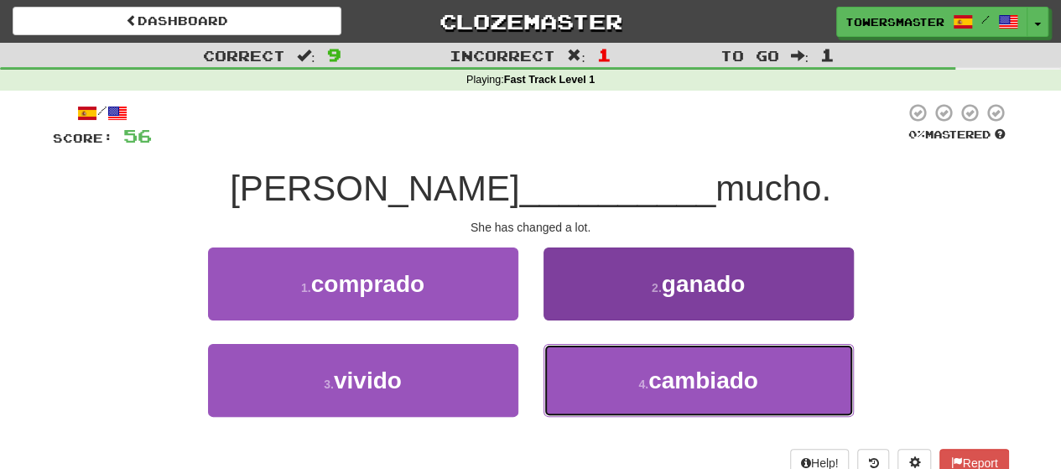
click at [642, 386] on small "4 ." at bounding box center [643, 383] width 10 height 13
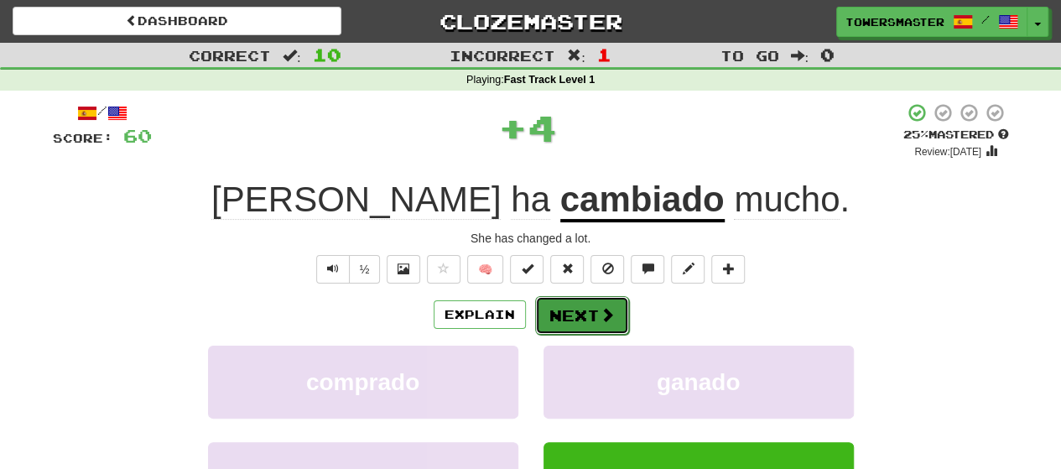
click at [570, 313] on button "Next" at bounding box center [582, 315] width 94 height 39
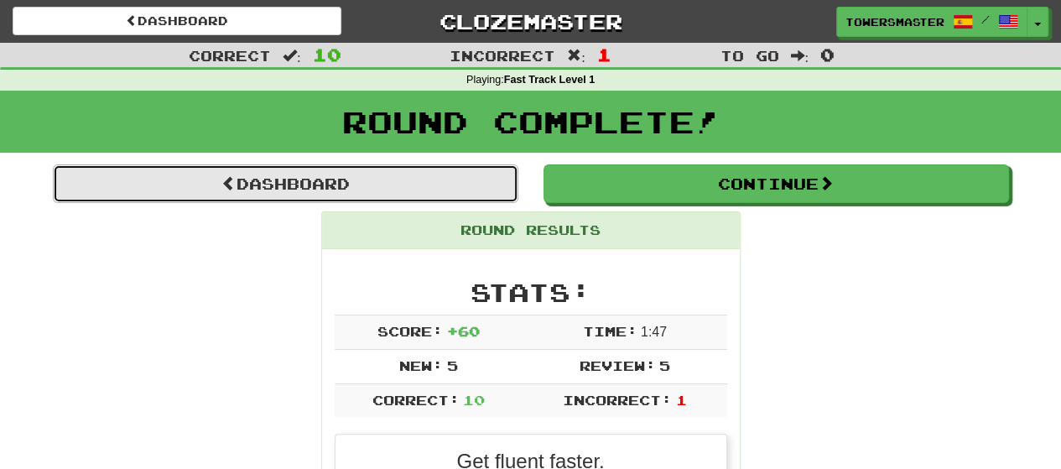
drag, startPoint x: 345, startPoint y: 180, endPoint x: 352, endPoint y: 189, distance: 10.7
click at [346, 182] on link "Dashboard" at bounding box center [285, 183] width 465 height 39
